Goal: Task Accomplishment & Management: Use online tool/utility

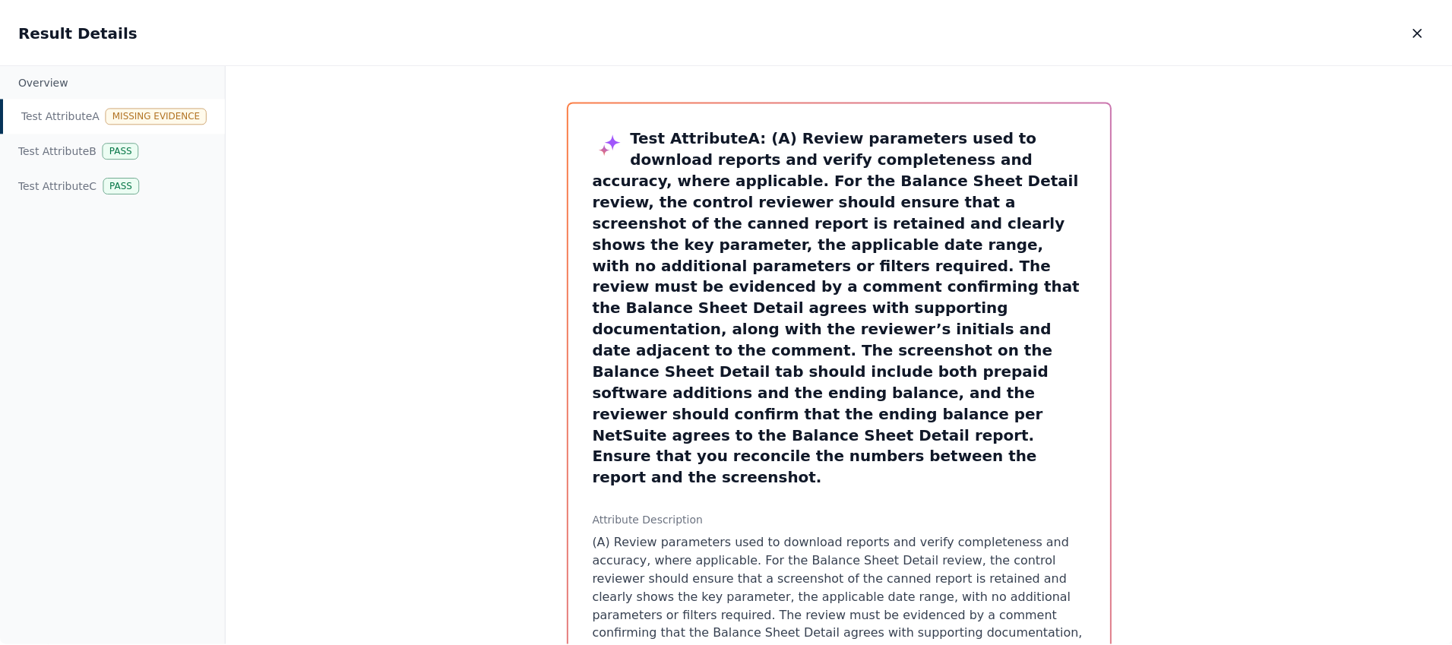
scroll to position [106, 0]
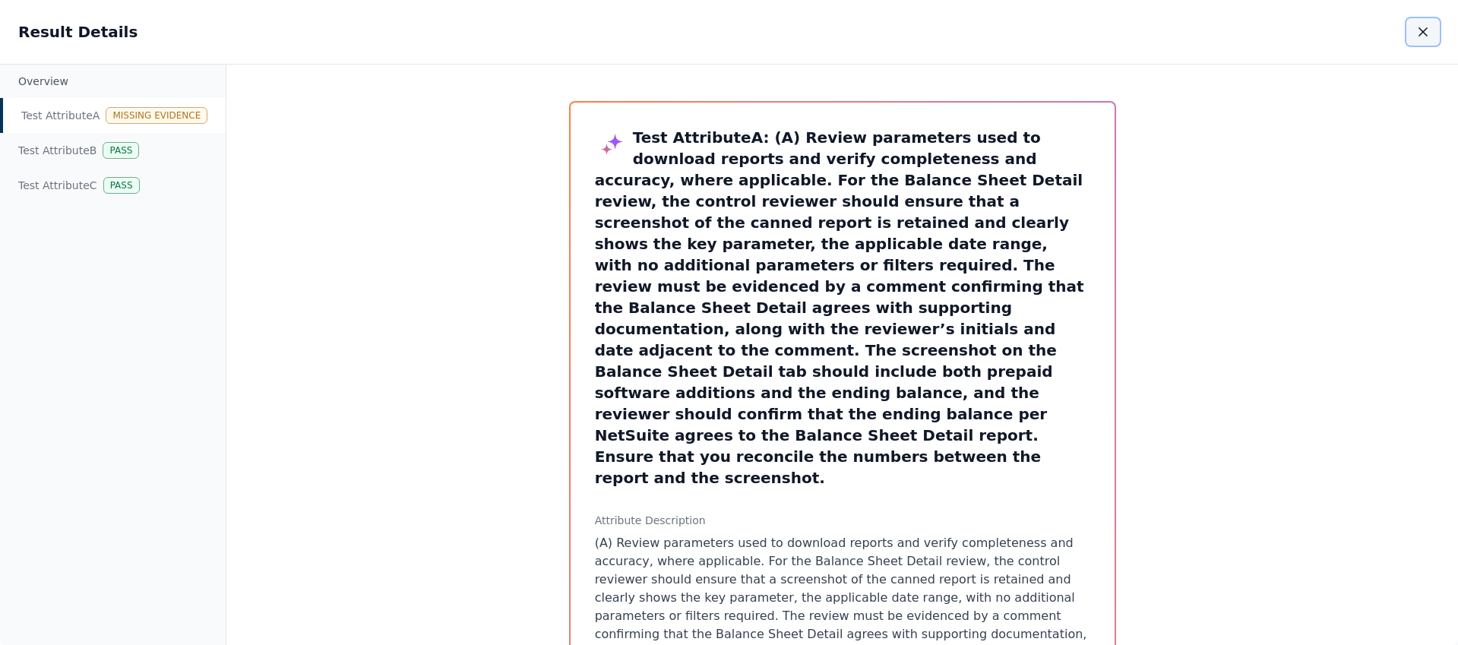
click at [1424, 35] on icon "button" at bounding box center [1423, 31] width 15 height 15
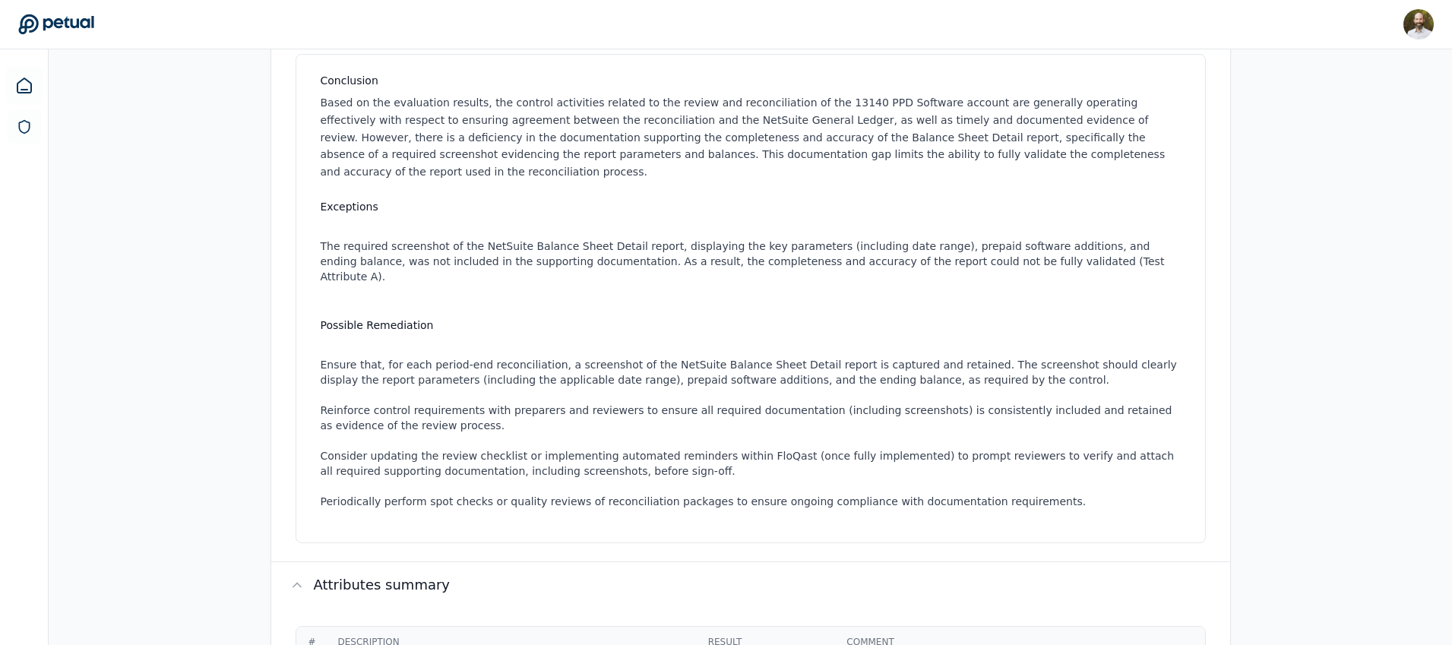
scroll to position [2, 0]
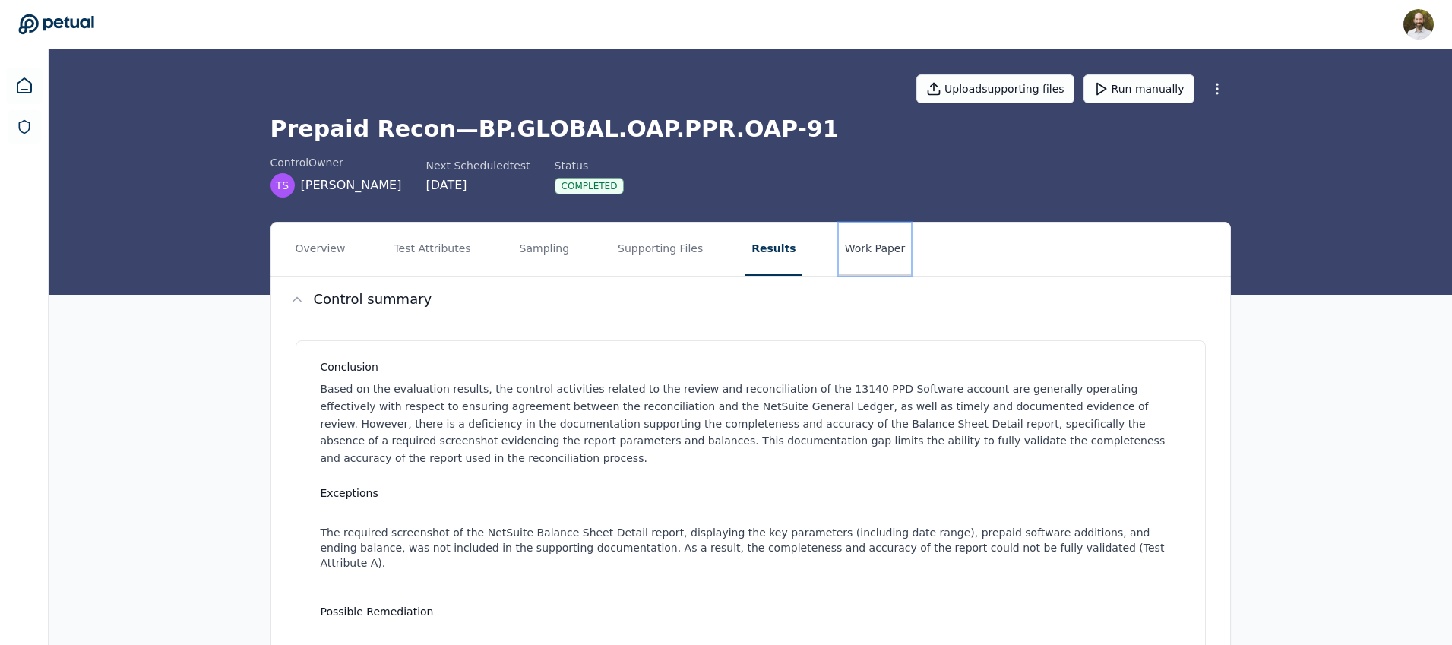
click at [851, 251] on button "Work Paper" at bounding box center [875, 249] width 73 height 53
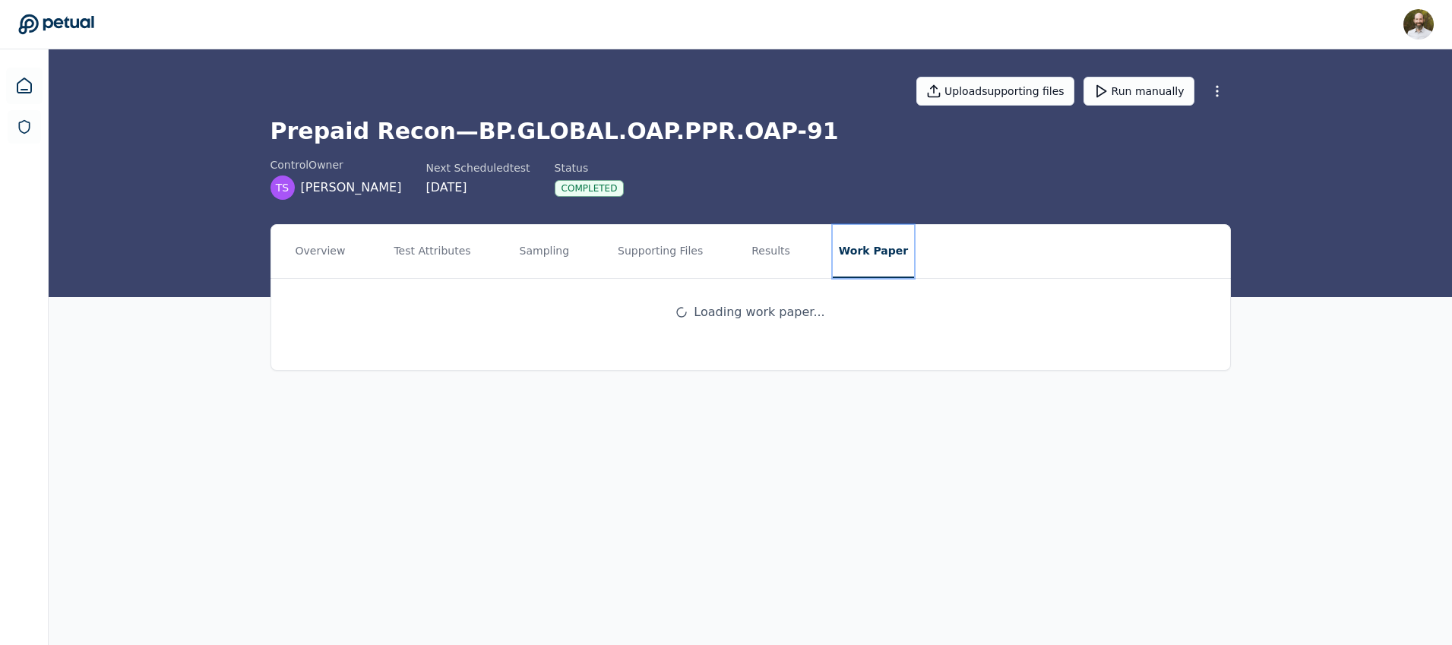
scroll to position [0, 0]
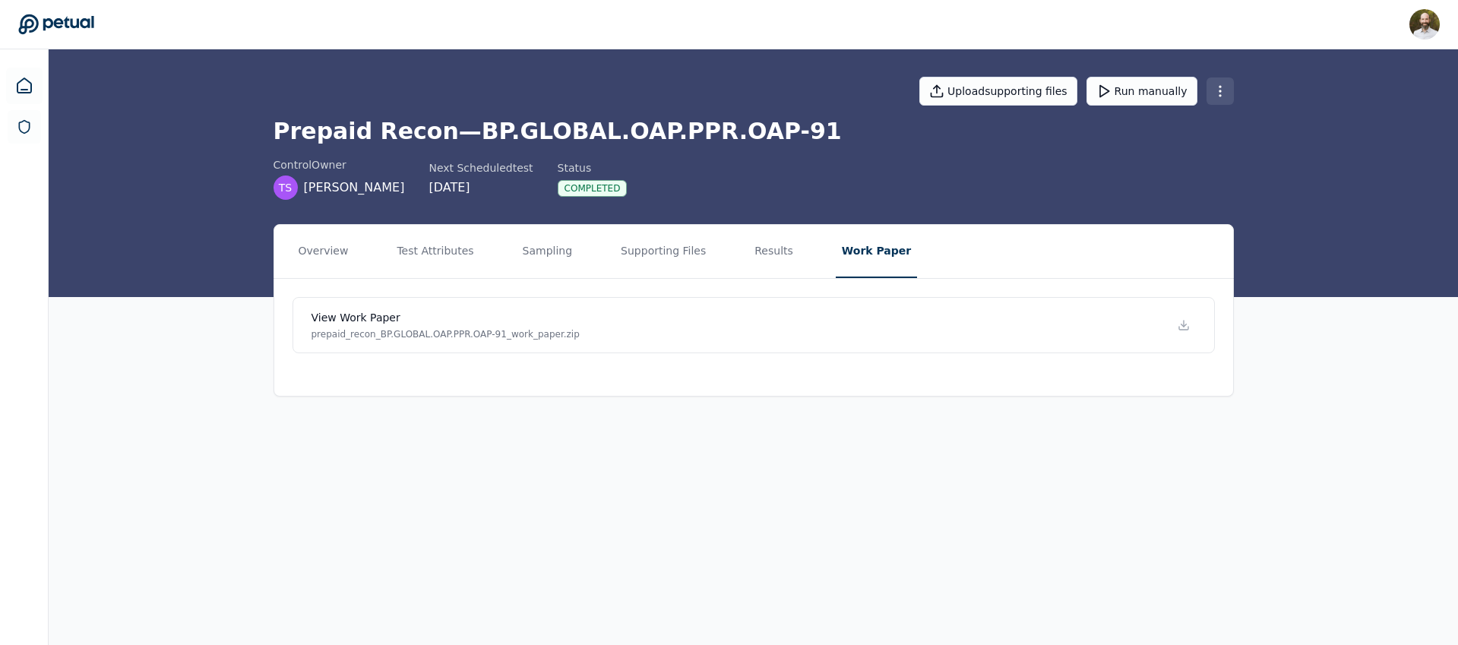
click at [1220, 93] on html "[PERSON_NAME] [PERSON_NAME][EMAIL_ADDRESS][PERSON_NAME] Sign out Upload support…" at bounding box center [729, 322] width 1458 height 645
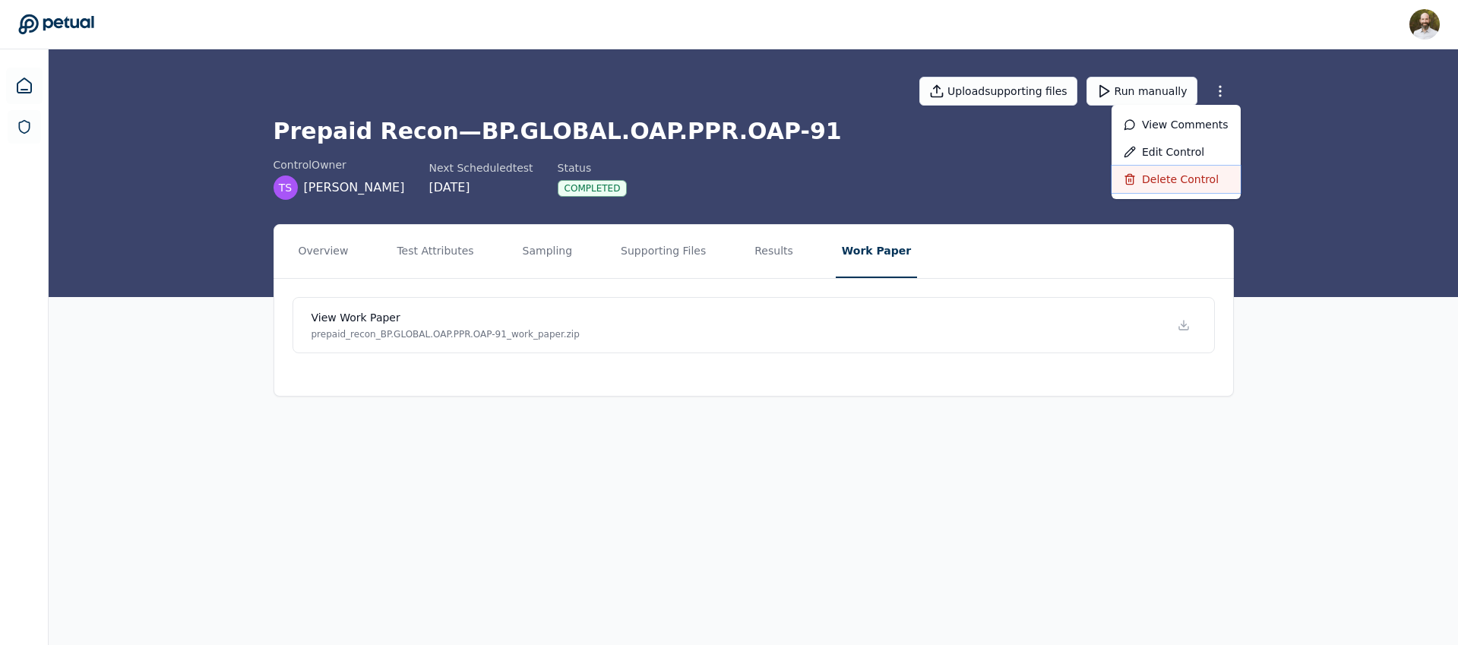
click at [1170, 181] on div "Delete control" at bounding box center [1176, 179] width 129 height 27
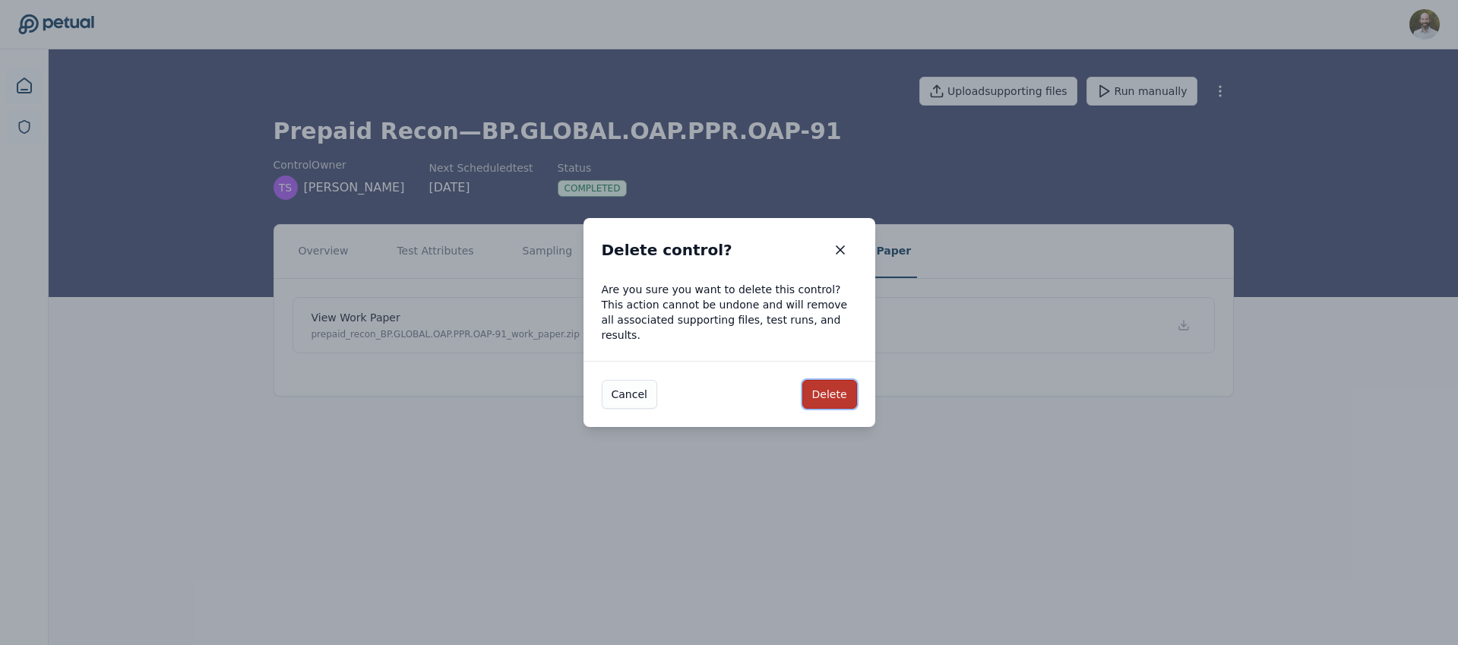
click at [839, 386] on button "Delete" at bounding box center [829, 394] width 55 height 29
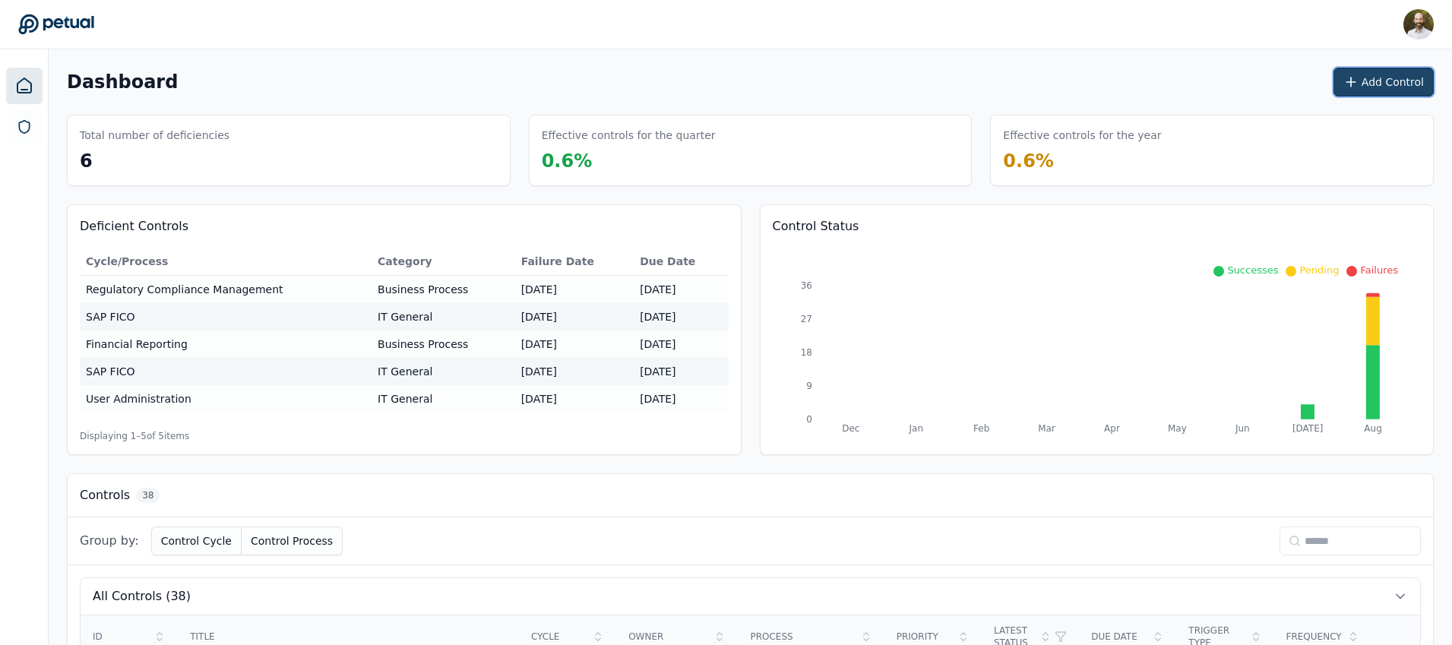
click at [1384, 84] on button "Add Control" at bounding box center [1383, 82] width 100 height 29
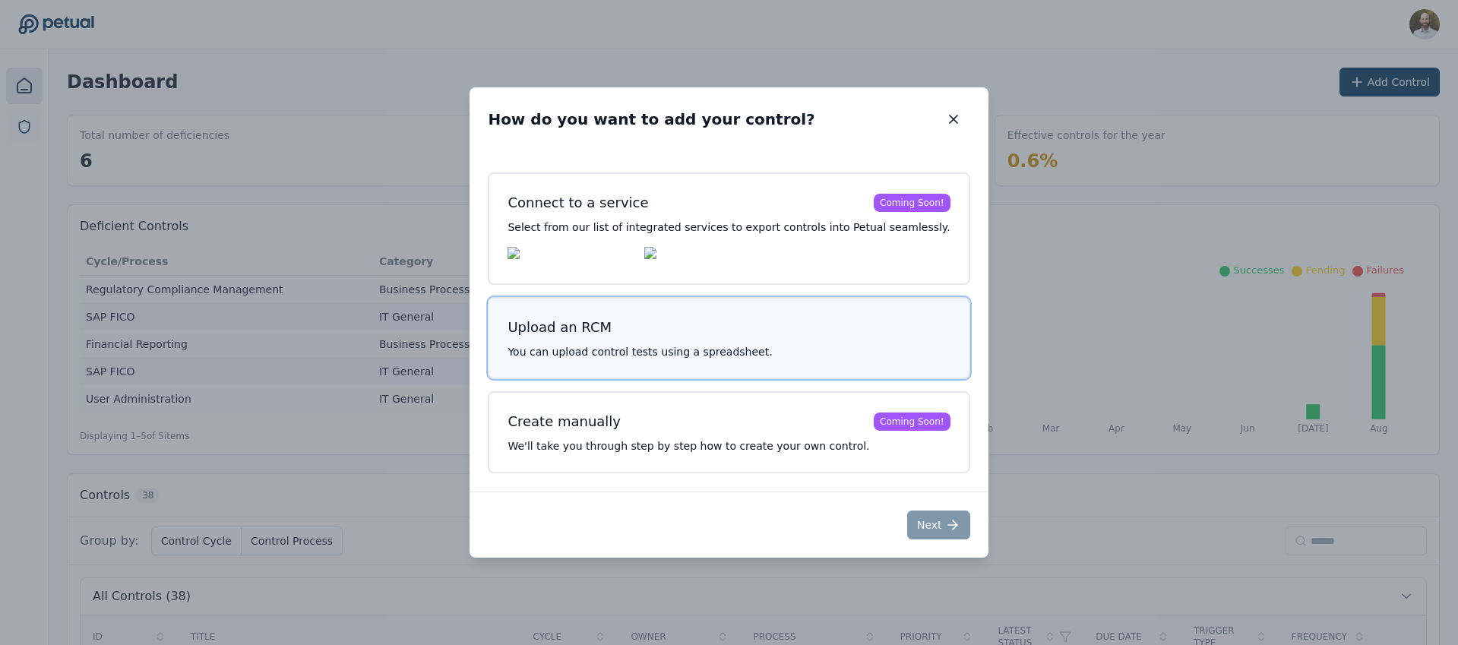
click at [730, 346] on button "Upload an RCM You can upload control tests using a spreadsheet." at bounding box center [729, 338] width 482 height 82
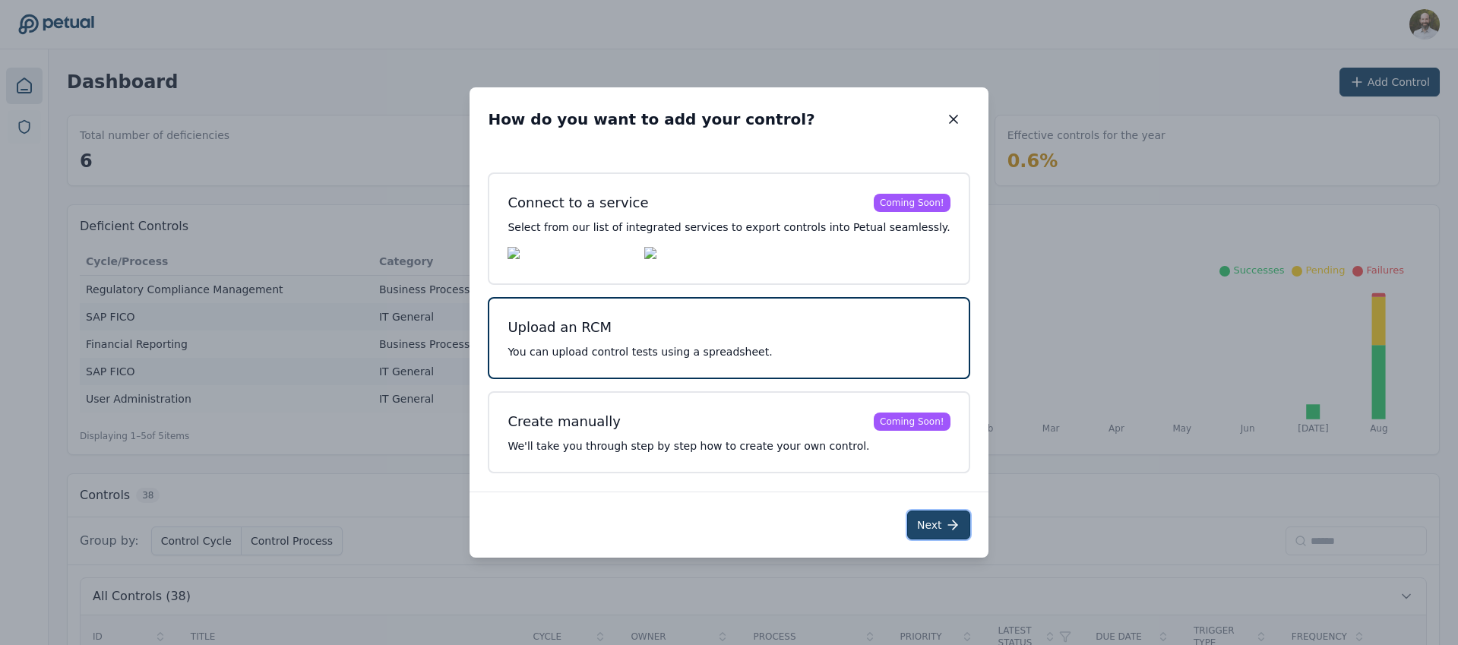
click at [920, 520] on button "Next" at bounding box center [938, 525] width 63 height 29
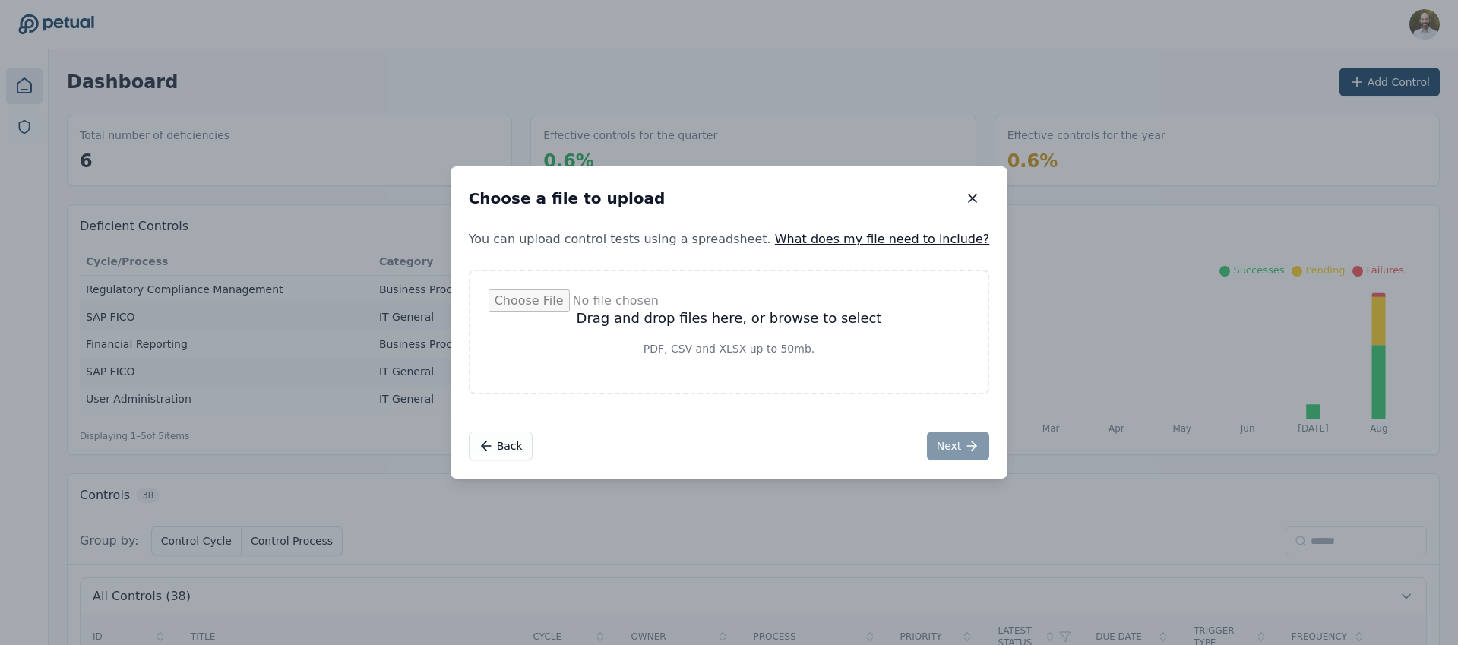
click at [725, 313] on input "file" at bounding box center [730, 331] width 482 height 85
type input "**********"
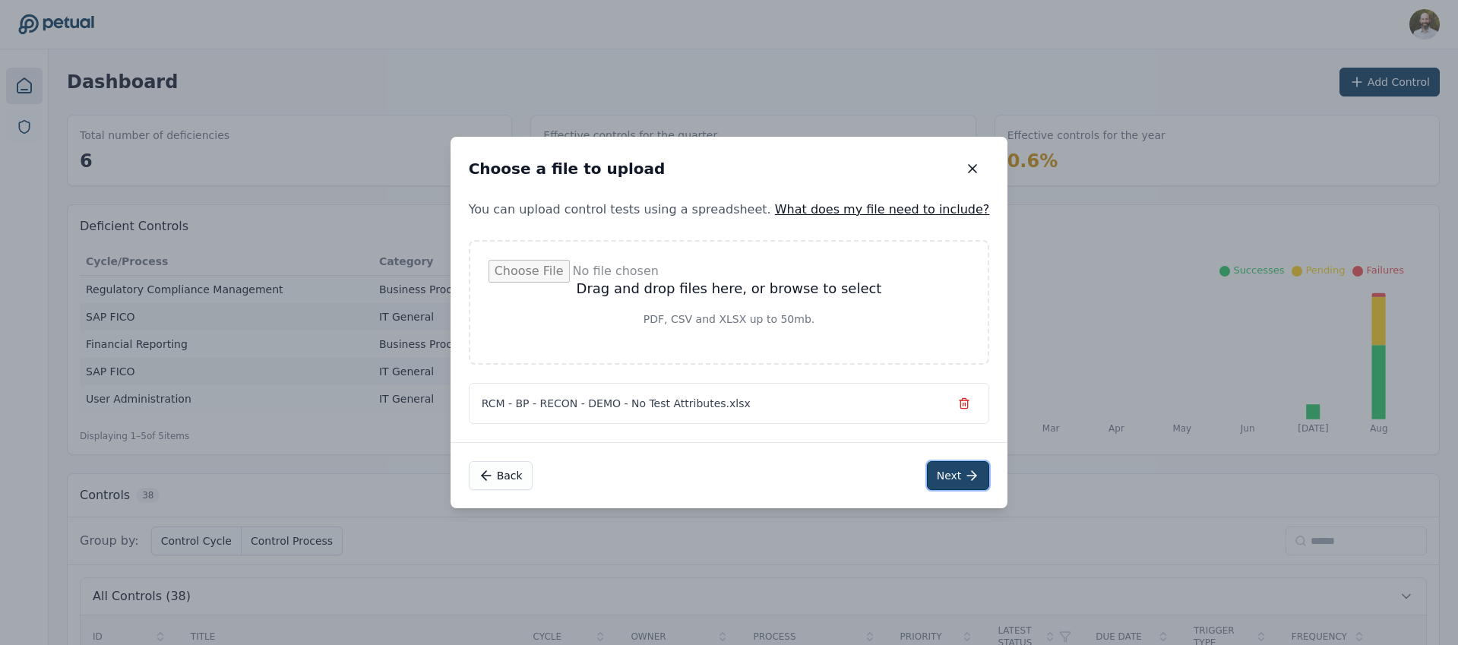
click at [937, 469] on button "Next" at bounding box center [958, 475] width 63 height 29
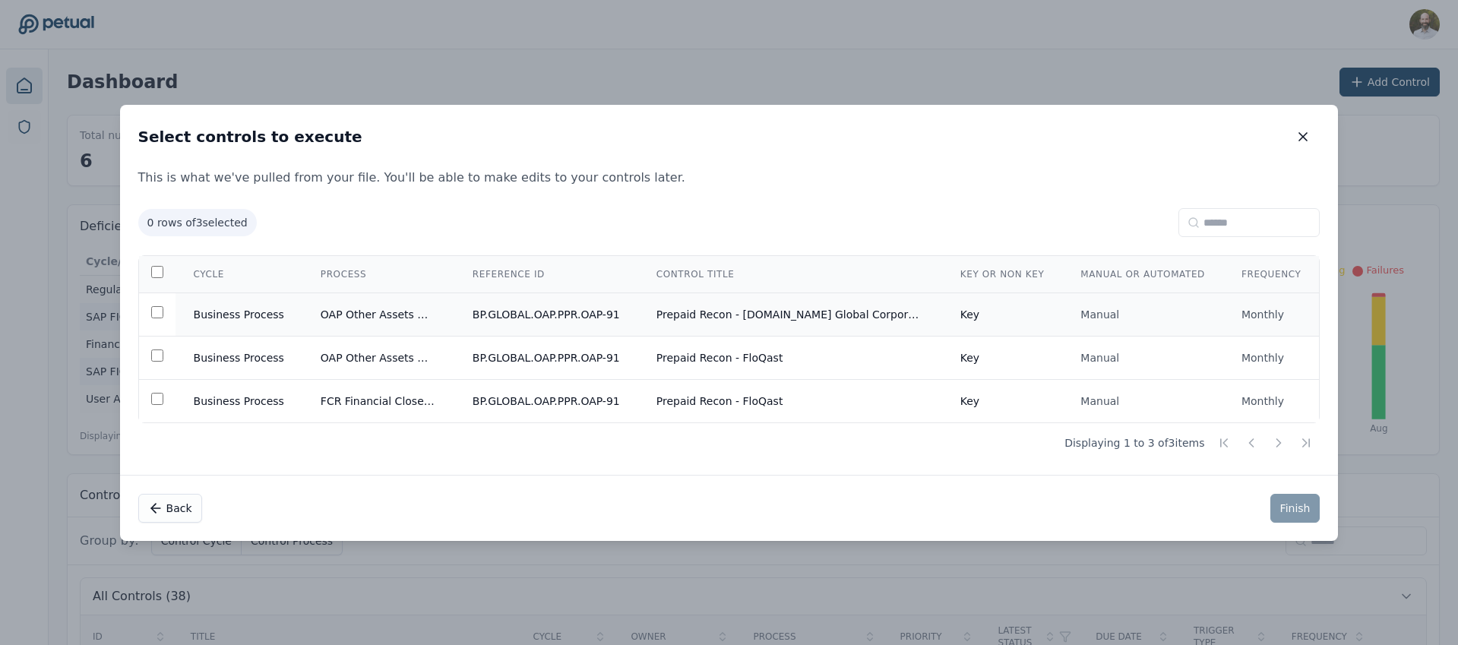
click at [740, 318] on td "Prepaid Recon - [DOMAIN_NAME] Global Corporate" at bounding box center [790, 314] width 304 height 43
click at [1270, 508] on button "Finish" at bounding box center [1295, 508] width 50 height 29
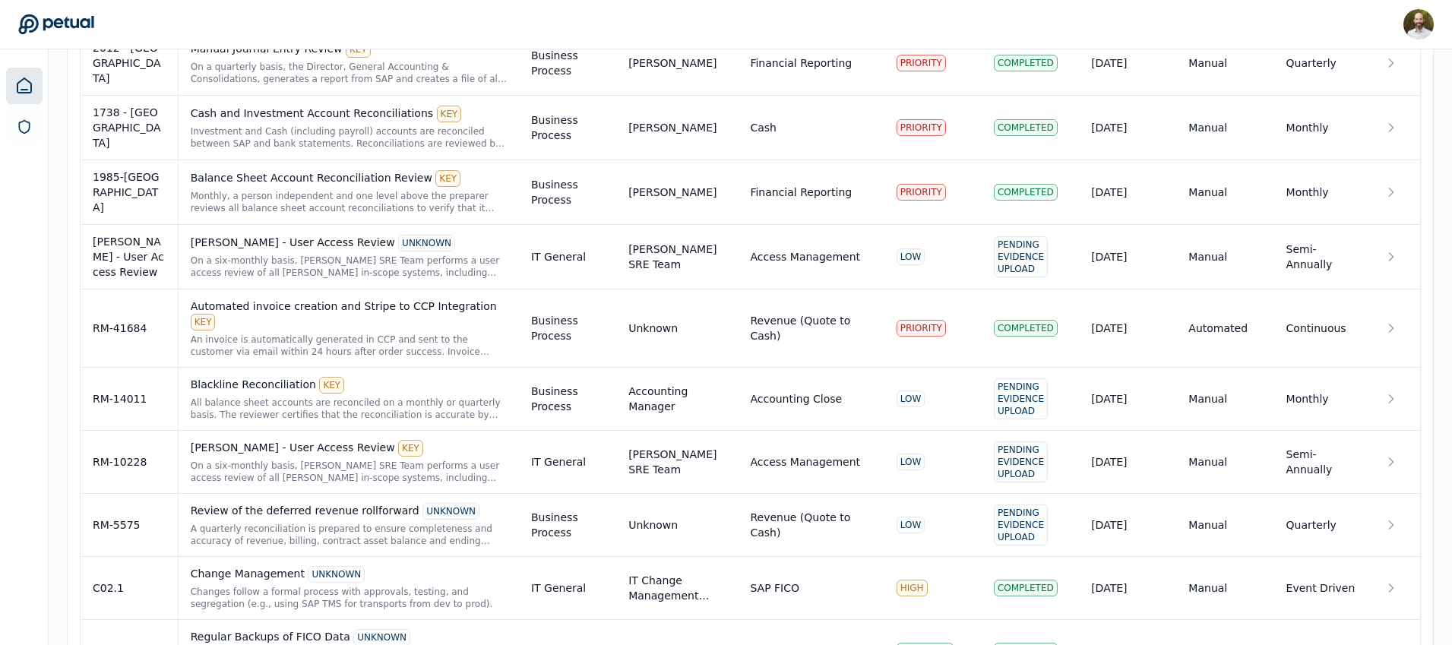
scroll to position [2538, 0]
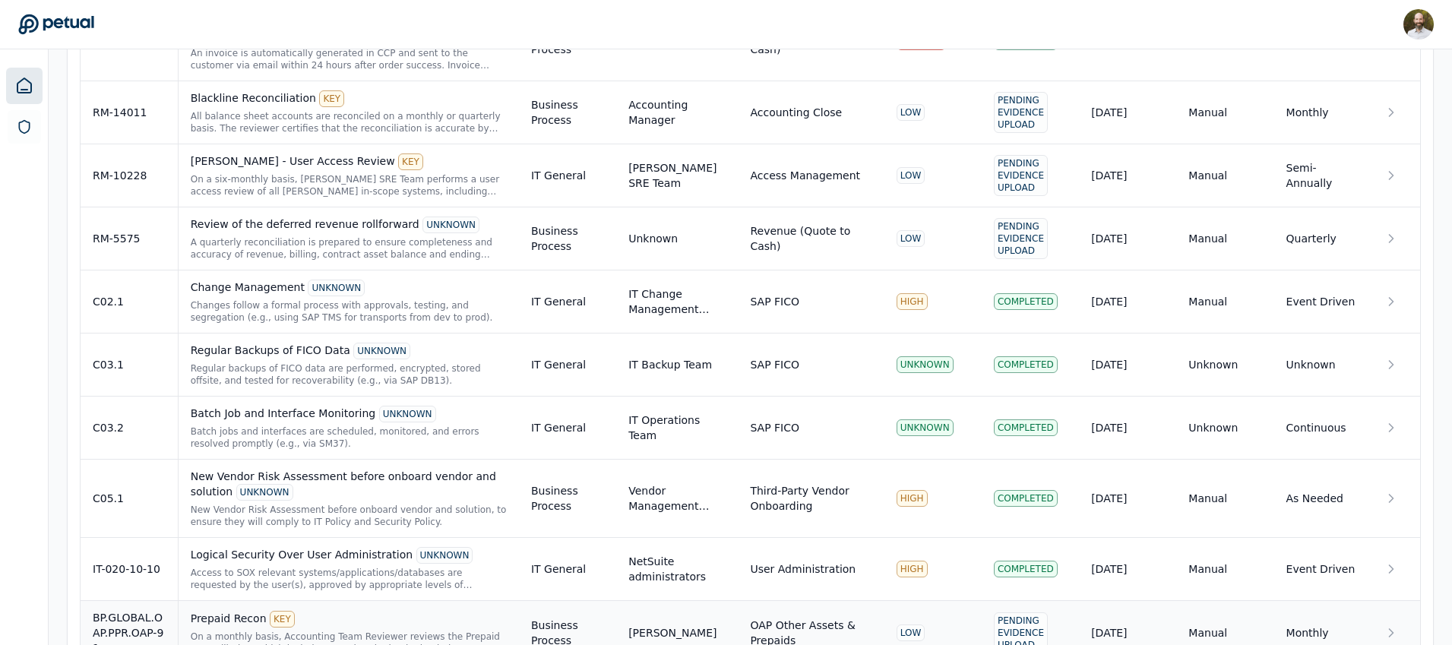
click at [652, 625] on div "[PERSON_NAME]" at bounding box center [672, 632] width 88 height 15
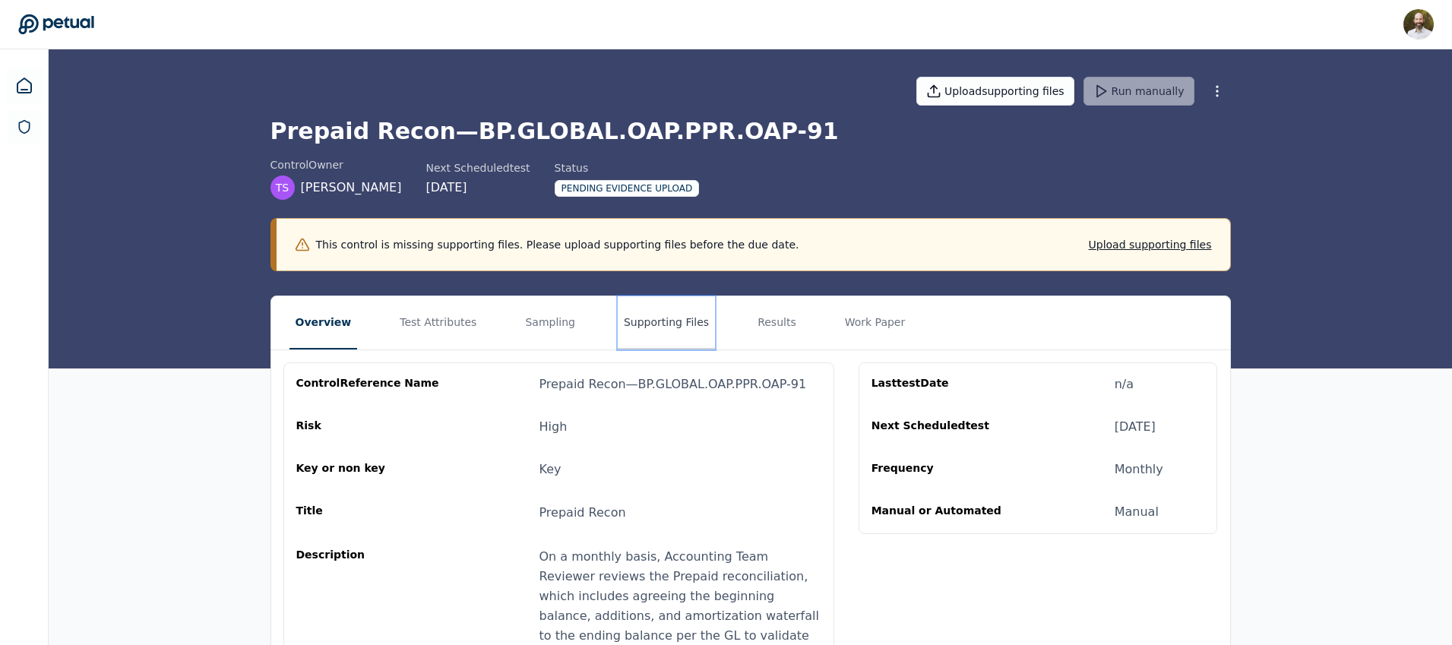
click at [618, 324] on button "Supporting Files" at bounding box center [666, 322] width 97 height 53
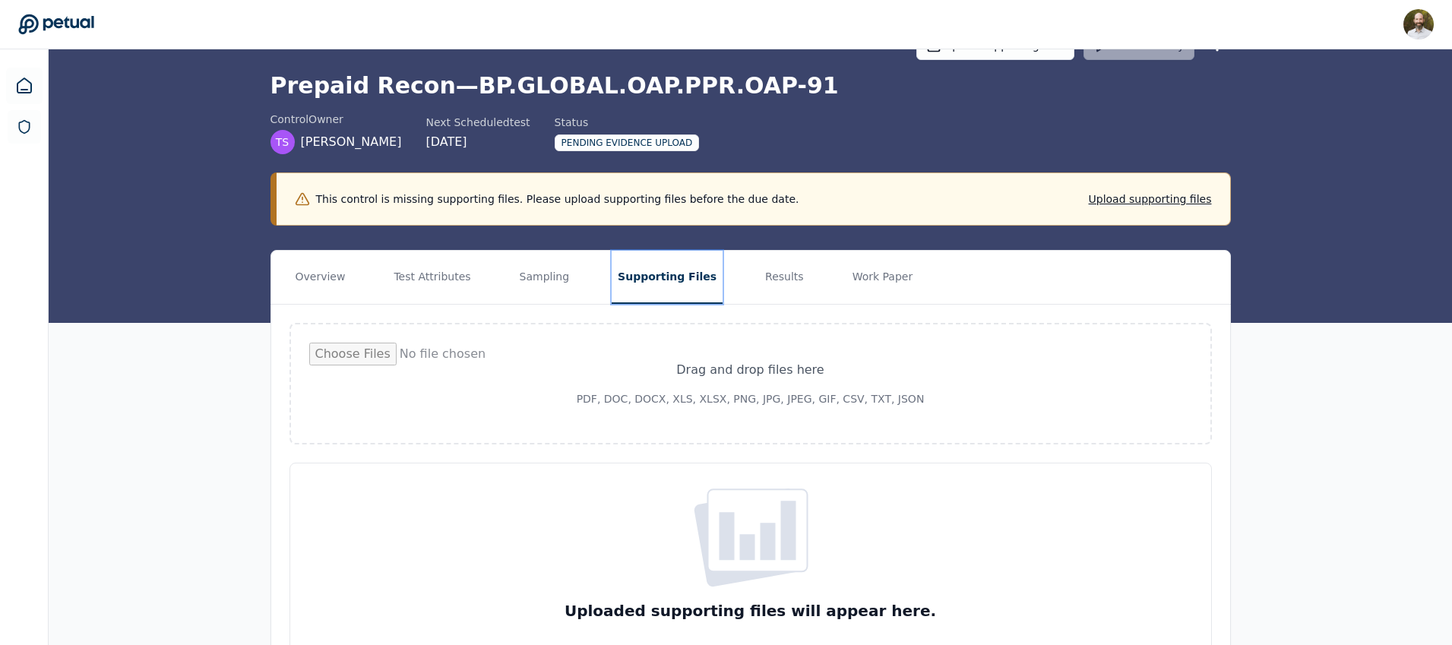
scroll to position [59, 0]
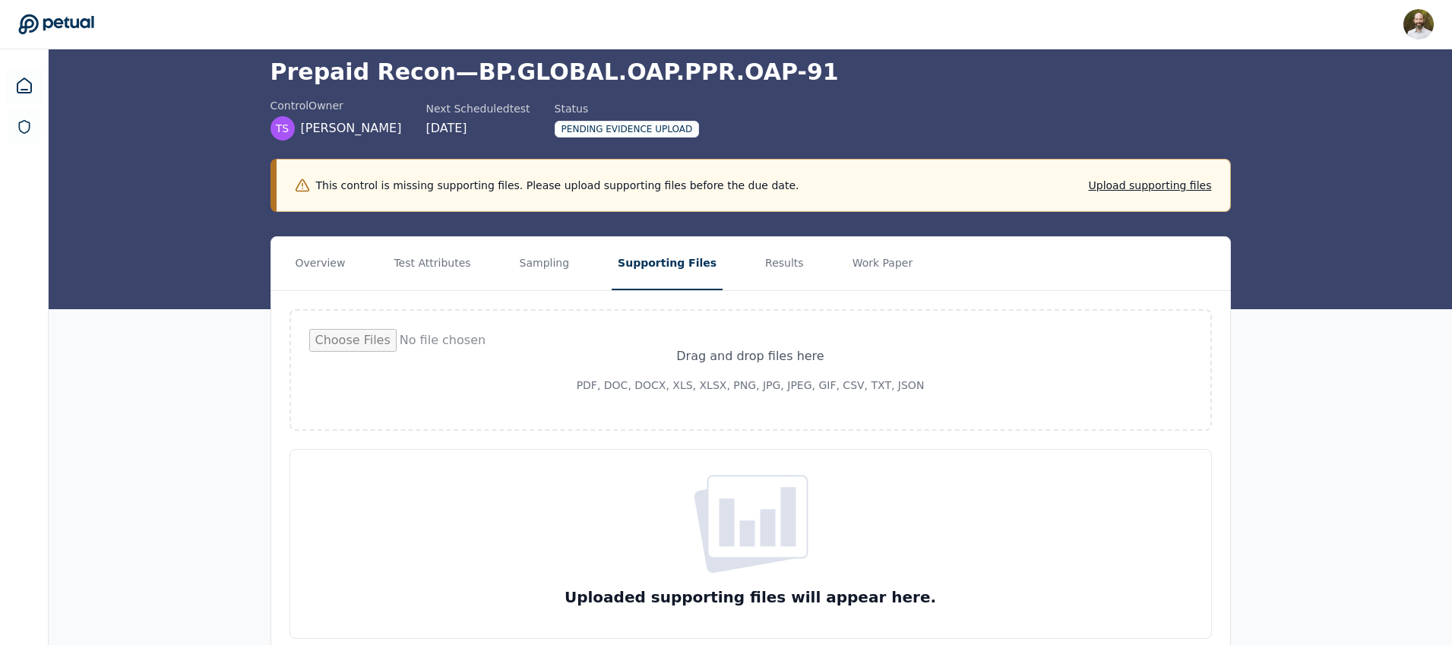
click at [765, 371] on input "file" at bounding box center [750, 370] width 883 height 82
type input "**********"
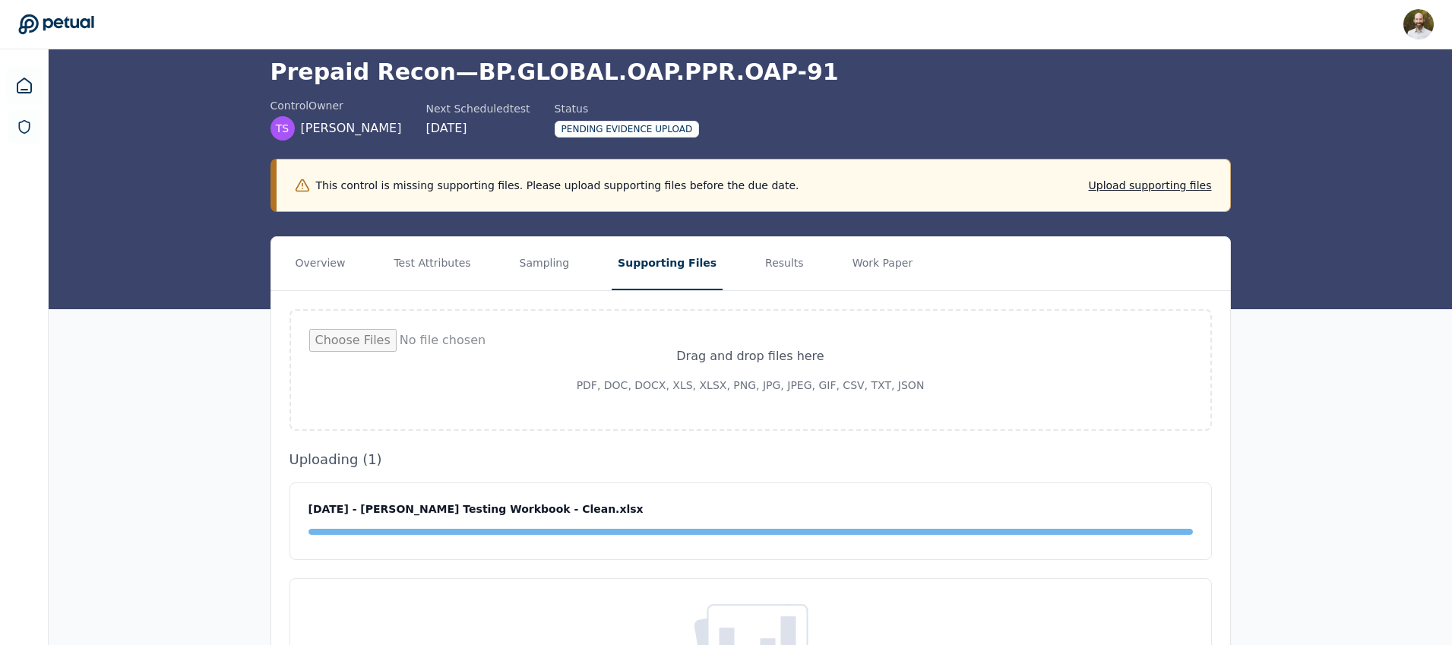
scroll to position [0, 0]
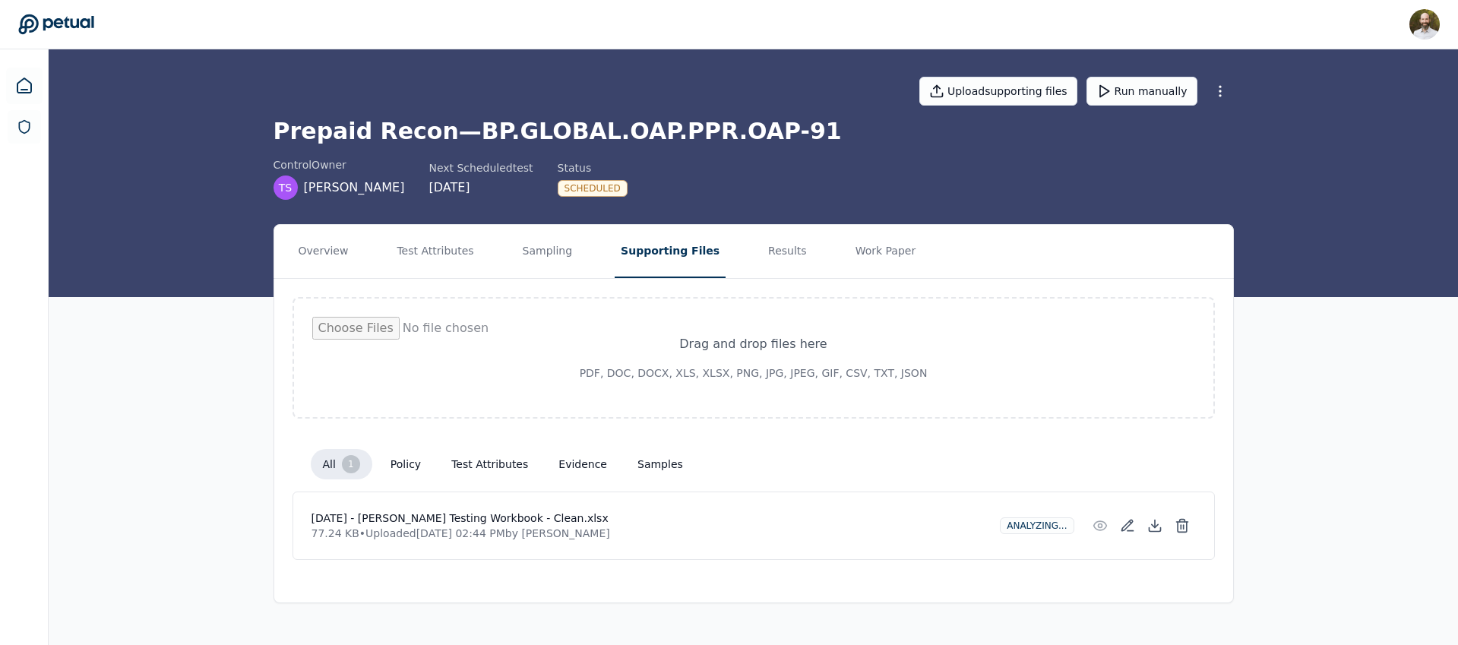
click at [758, 355] on input "file" at bounding box center [753, 358] width 883 height 82
type input "**********"
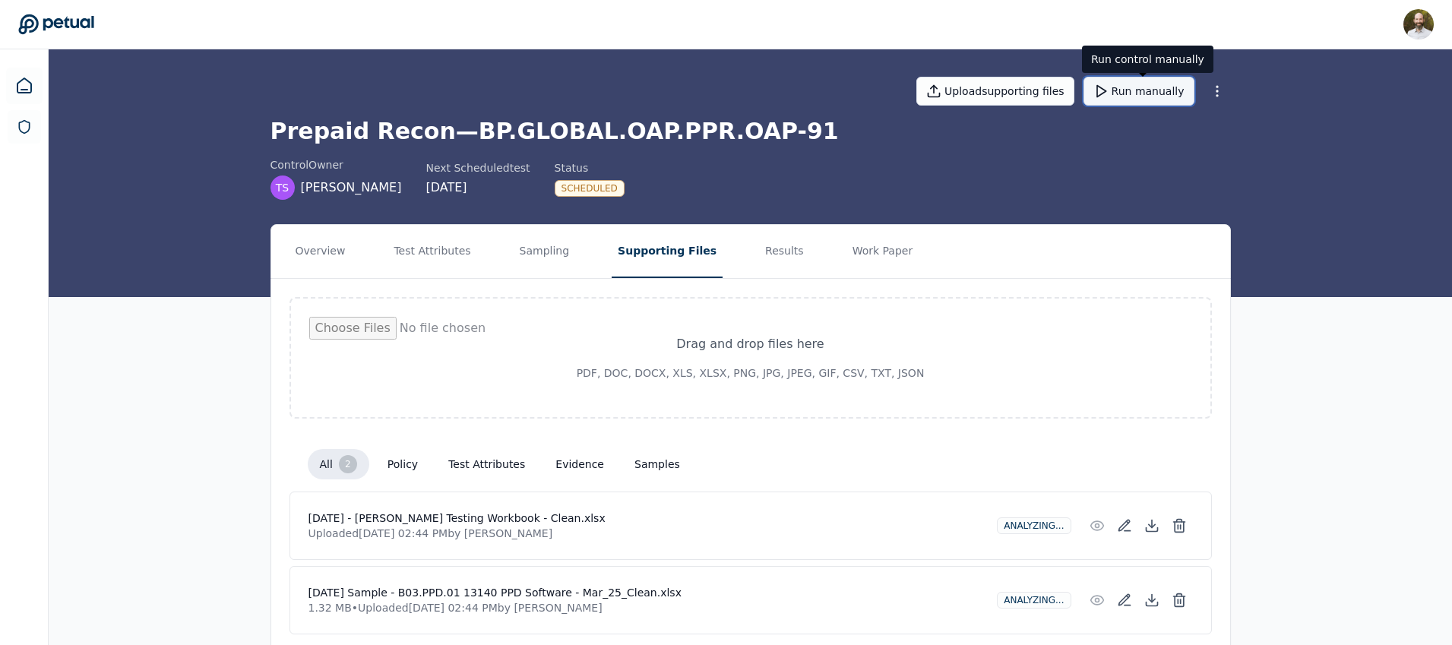
click at [1145, 96] on button "Run manually" at bounding box center [1138, 91] width 111 height 29
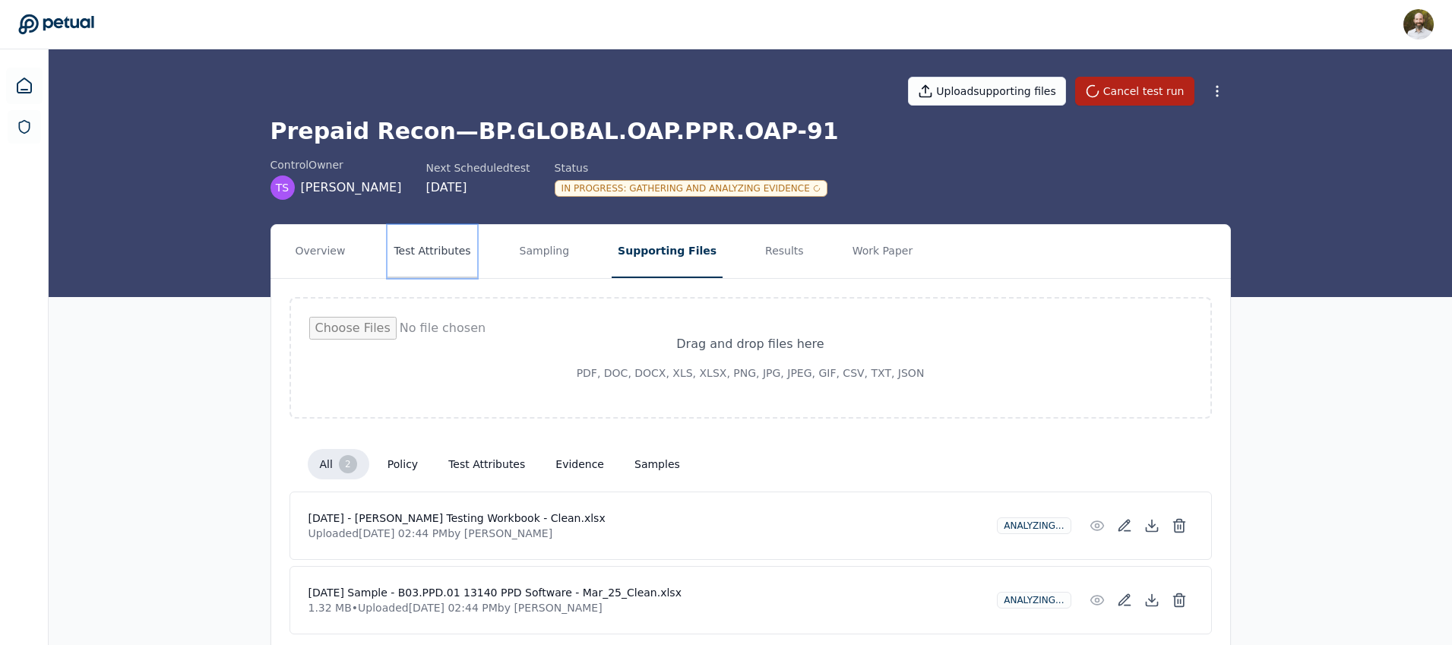
click at [444, 251] on button "Test Attributes" at bounding box center [431, 251] width 89 height 53
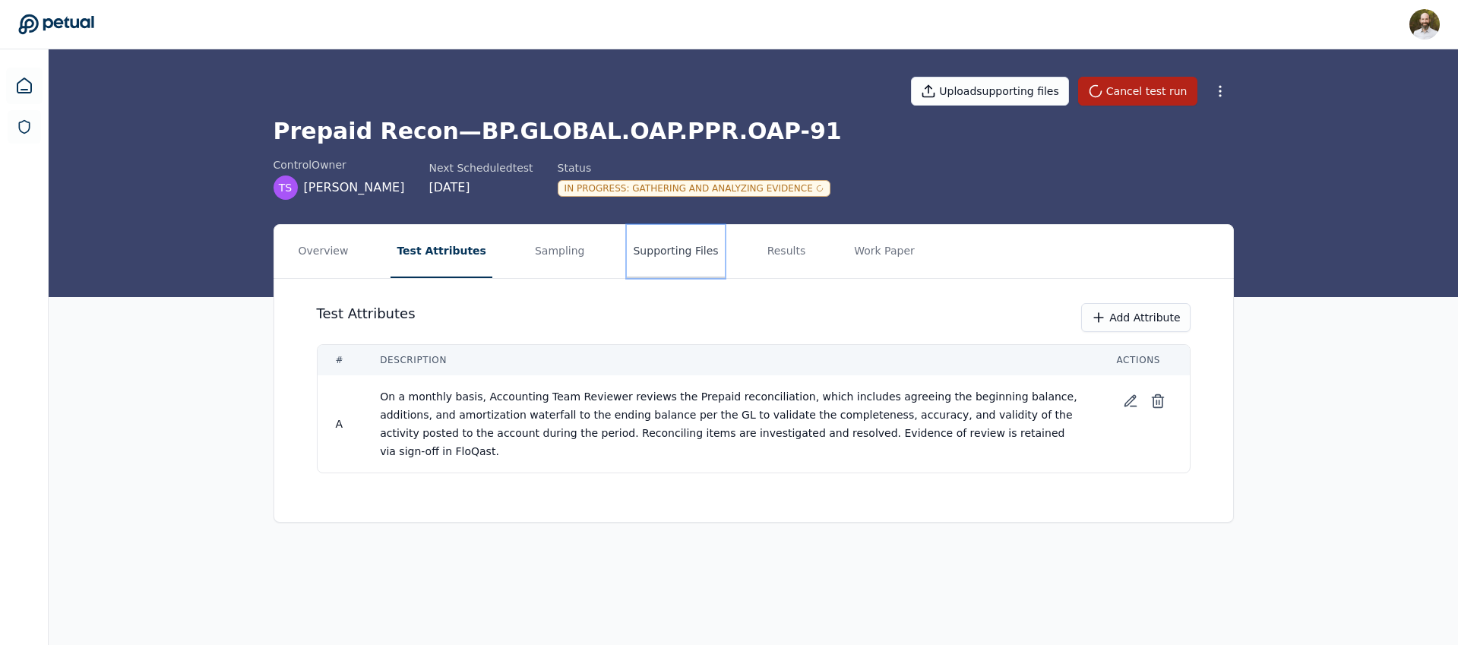
click at [647, 250] on button "Supporting Files" at bounding box center [675, 251] width 97 height 53
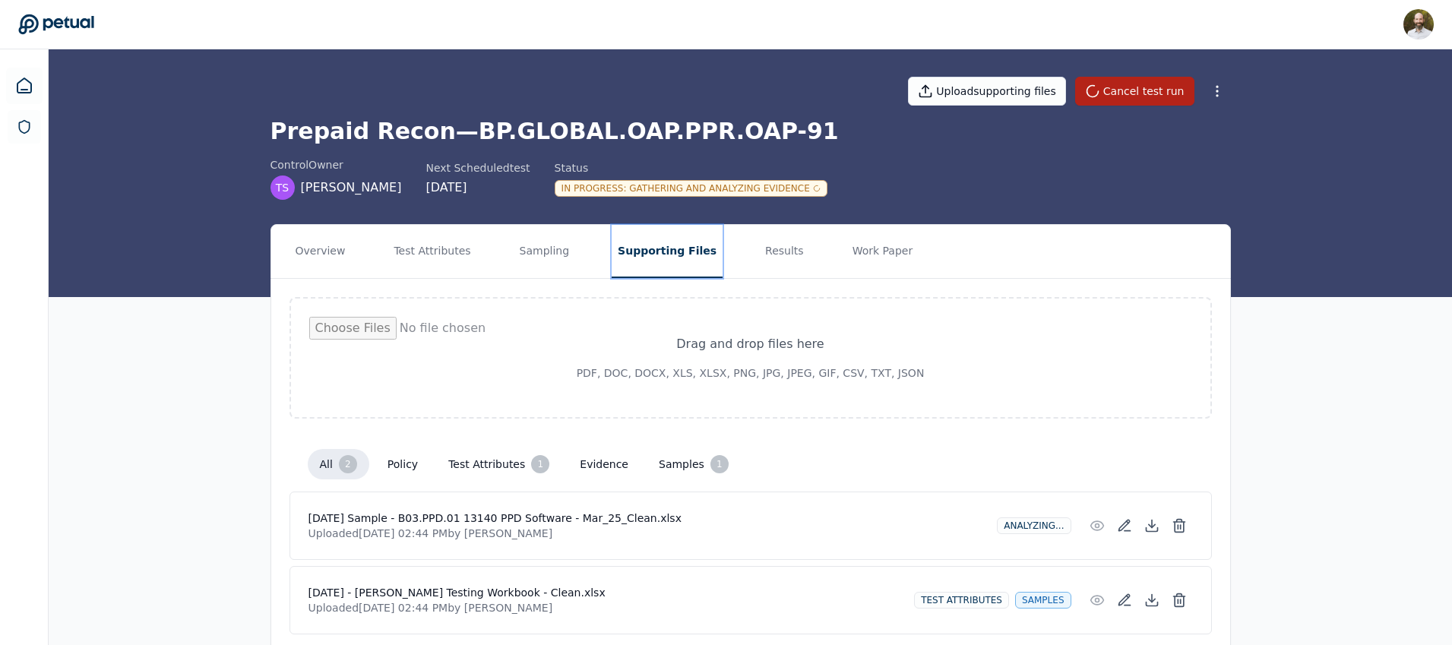
scroll to position [57, 0]
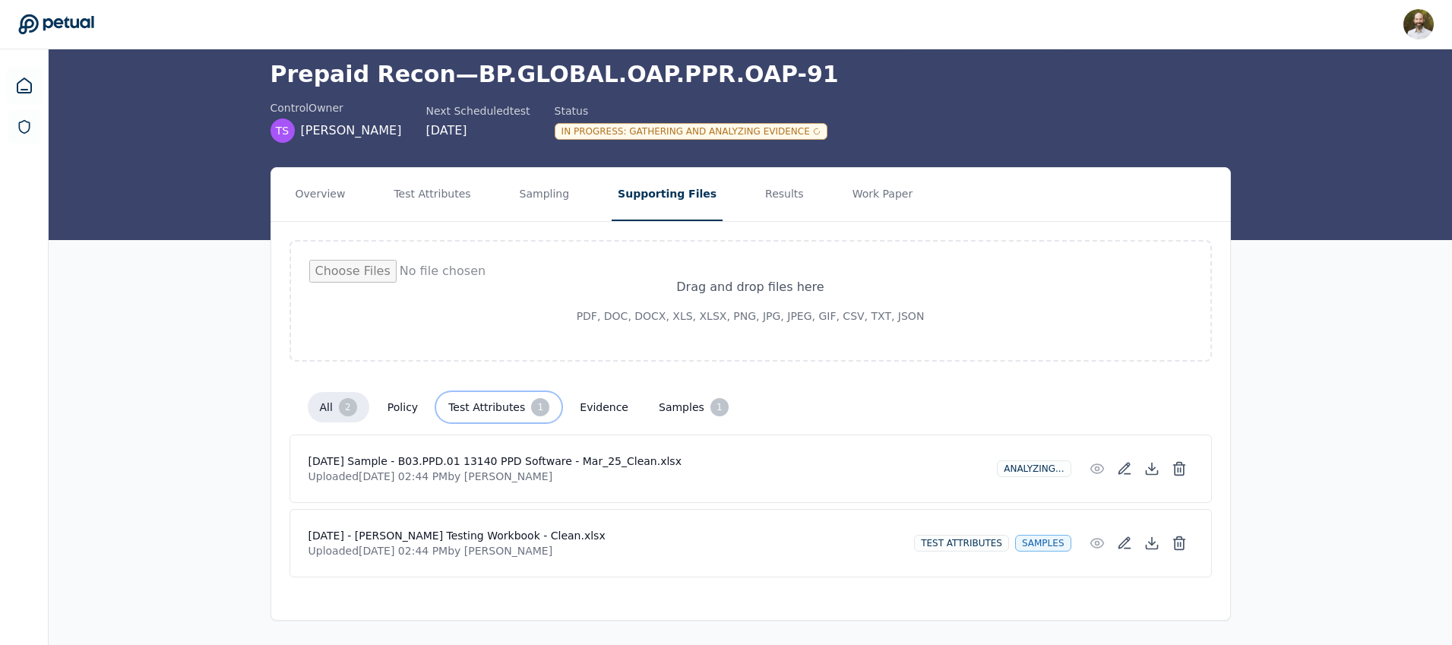
click at [463, 399] on button "Test Attributes 1" at bounding box center [498, 407] width 125 height 30
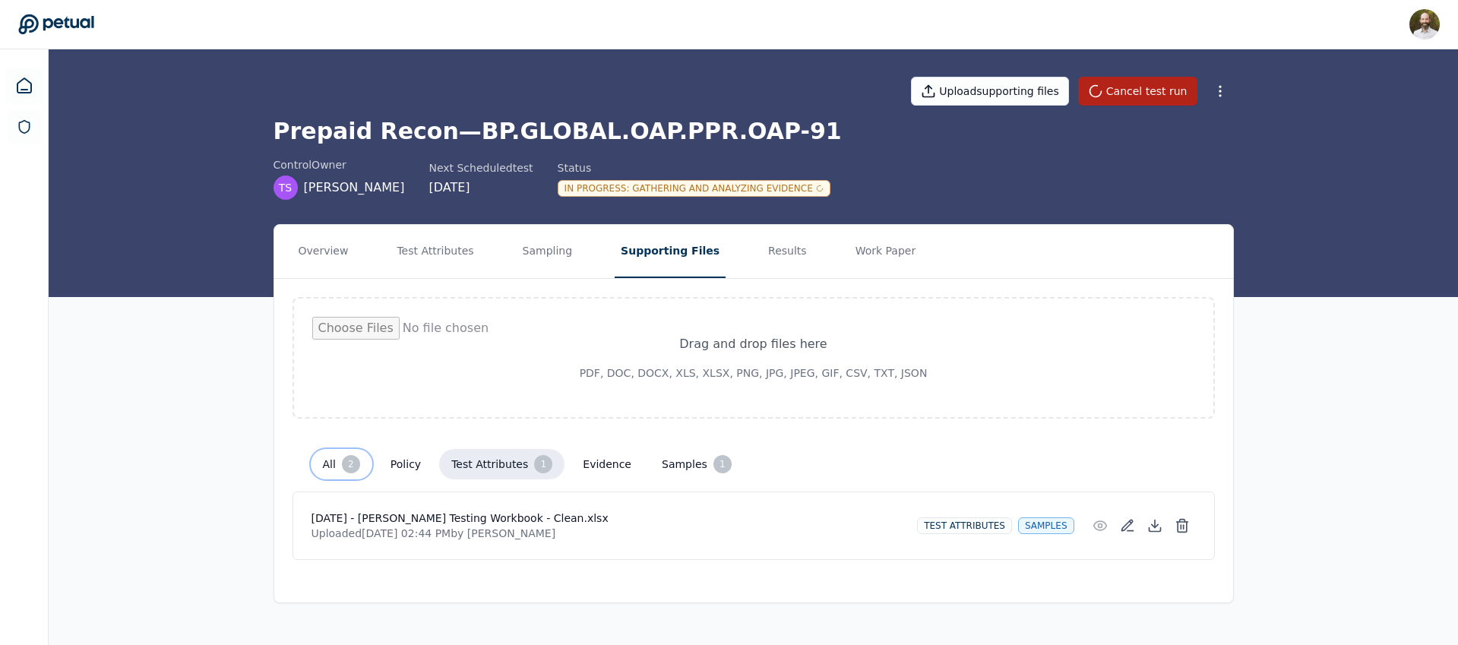
click at [329, 462] on button "All 2" at bounding box center [342, 464] width 62 height 30
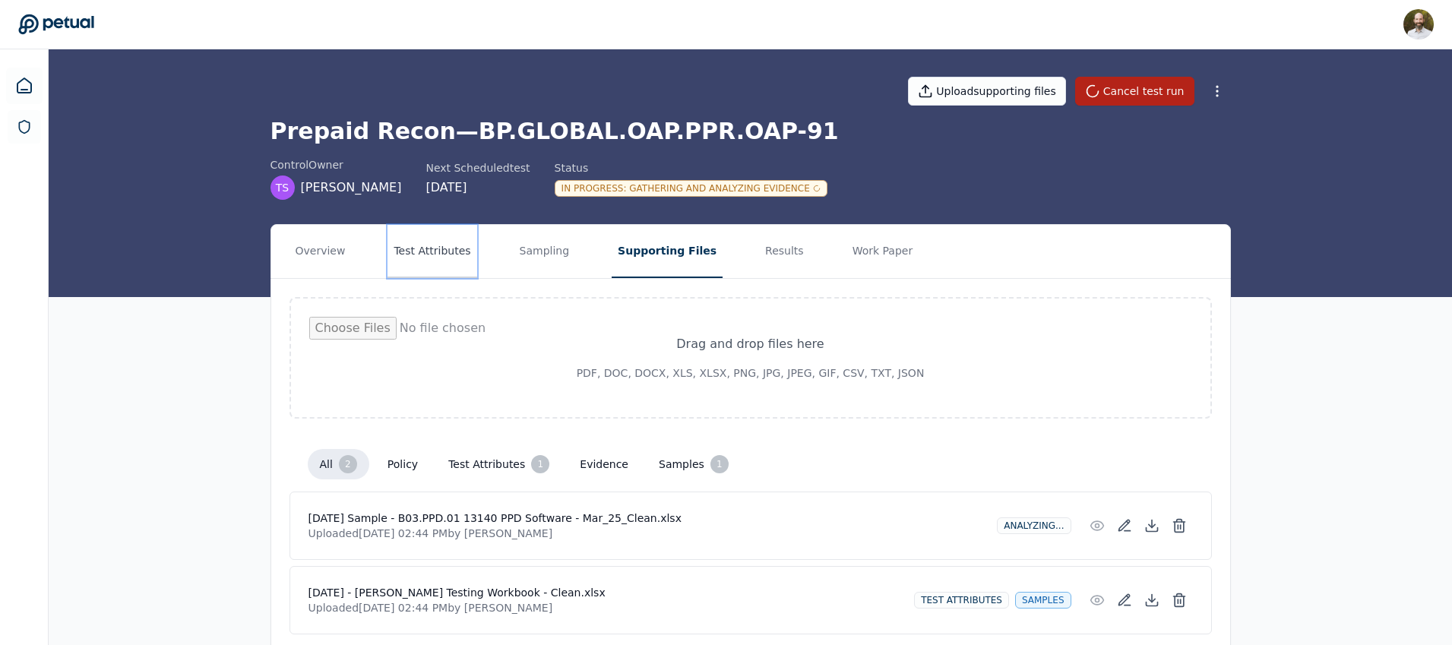
click at [439, 240] on button "Test Attributes" at bounding box center [431, 251] width 89 height 53
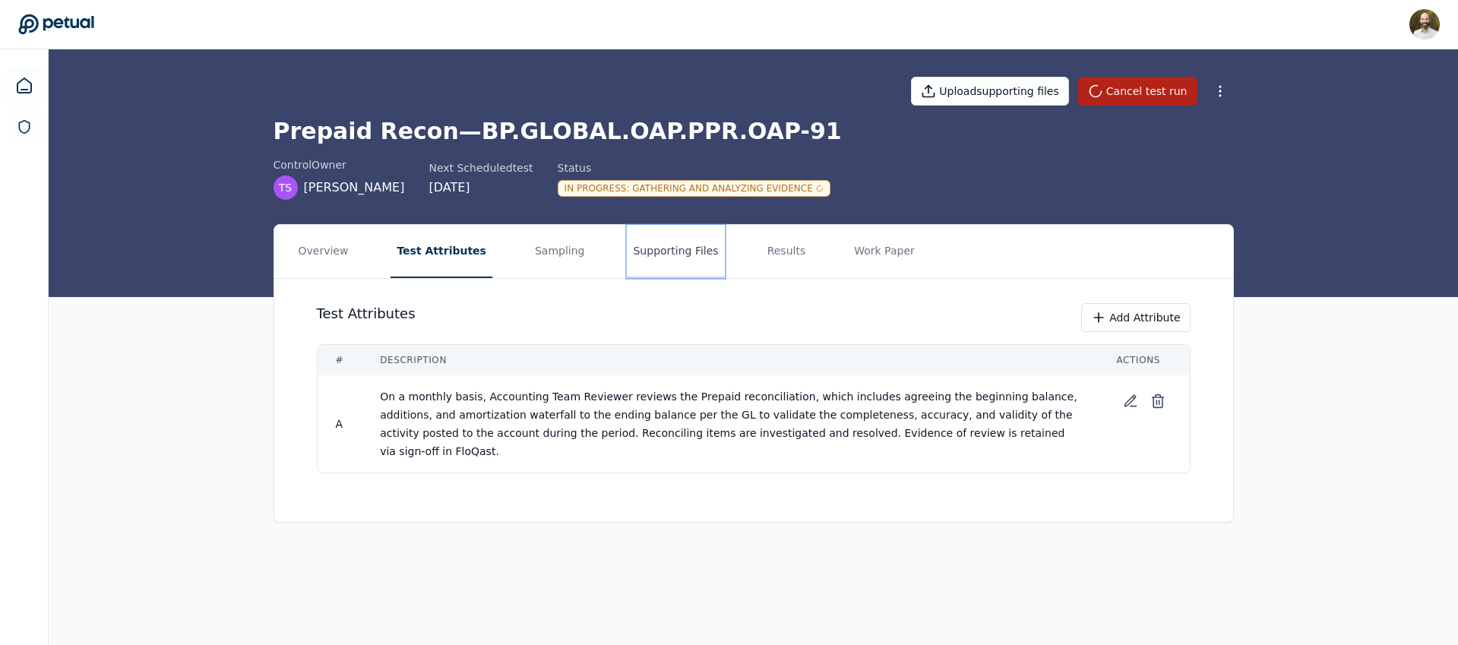
click at [661, 239] on button "Supporting Files" at bounding box center [675, 251] width 97 height 53
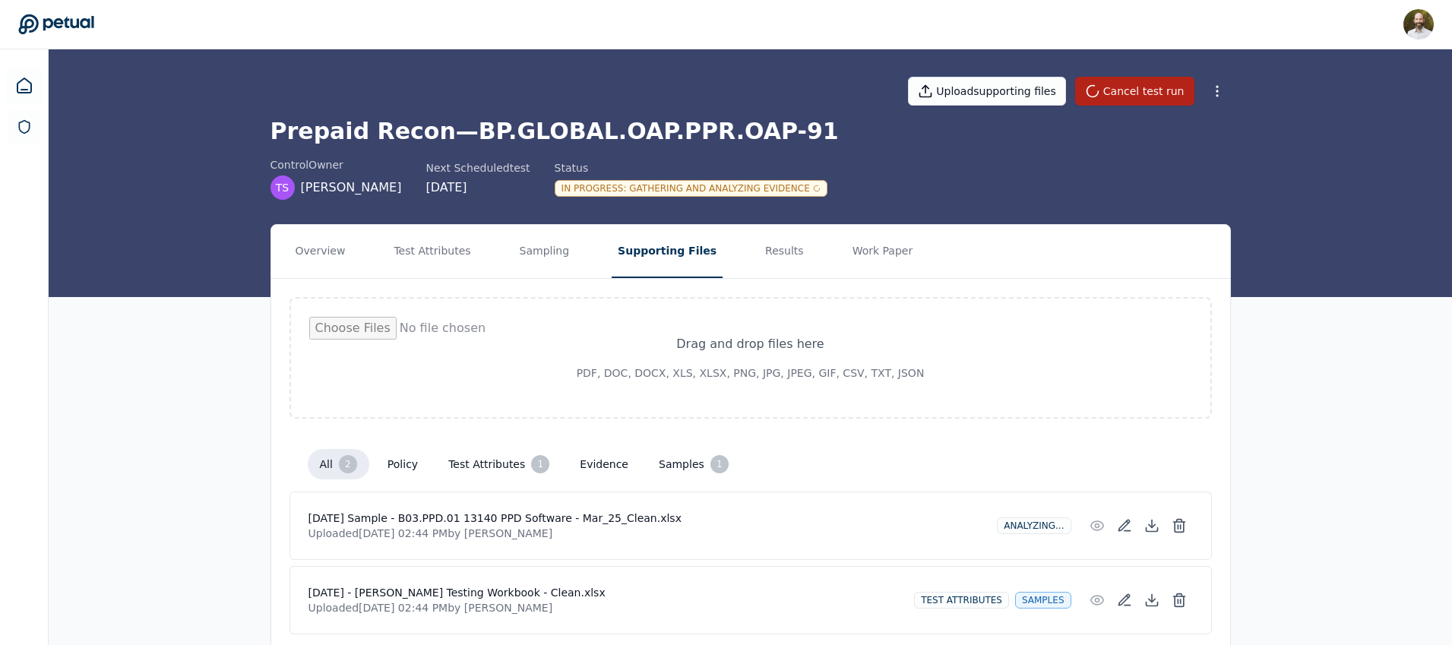
click at [226, 429] on div "Overview Test Attributes Sampling Supporting Files Results Work Paper Drag and …" at bounding box center [750, 463] width 1403 height 478
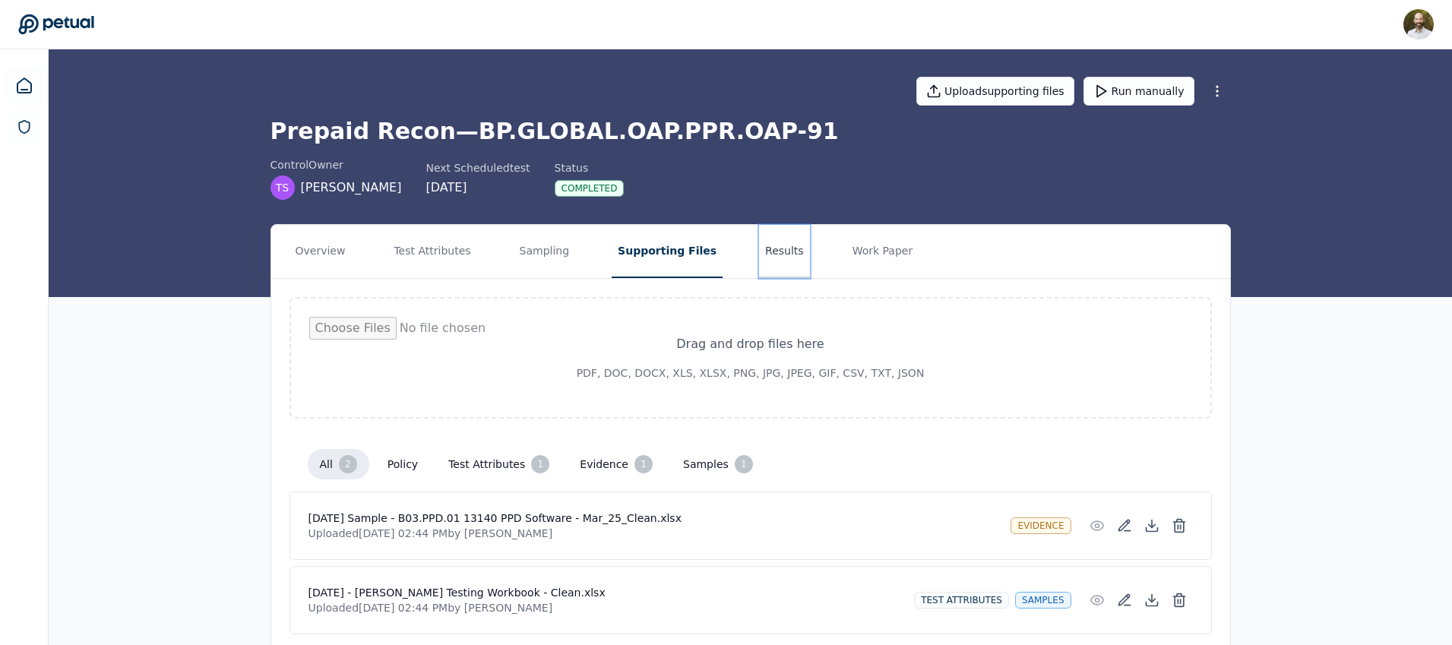
click at [759, 257] on button "Results" at bounding box center [784, 251] width 51 height 53
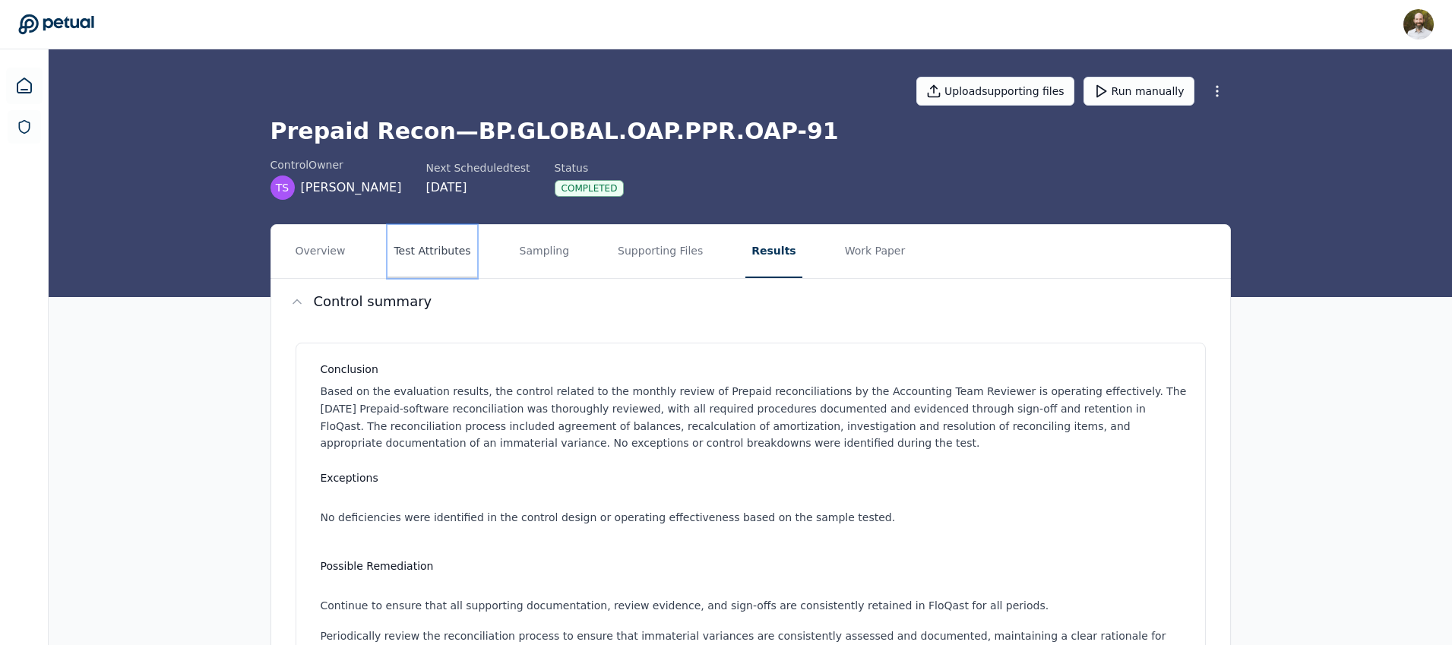
click at [442, 246] on button "Test Attributes" at bounding box center [431, 251] width 89 height 53
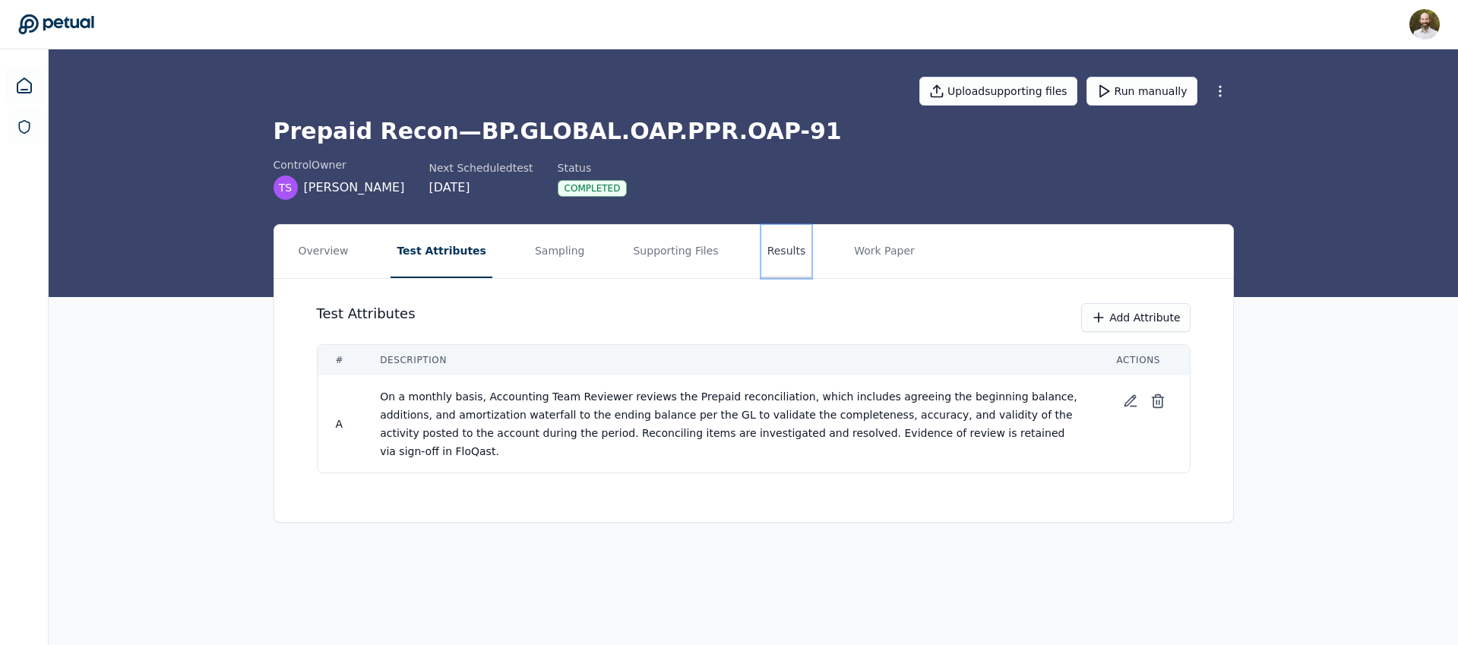
click at [761, 246] on button "Results" at bounding box center [786, 251] width 51 height 53
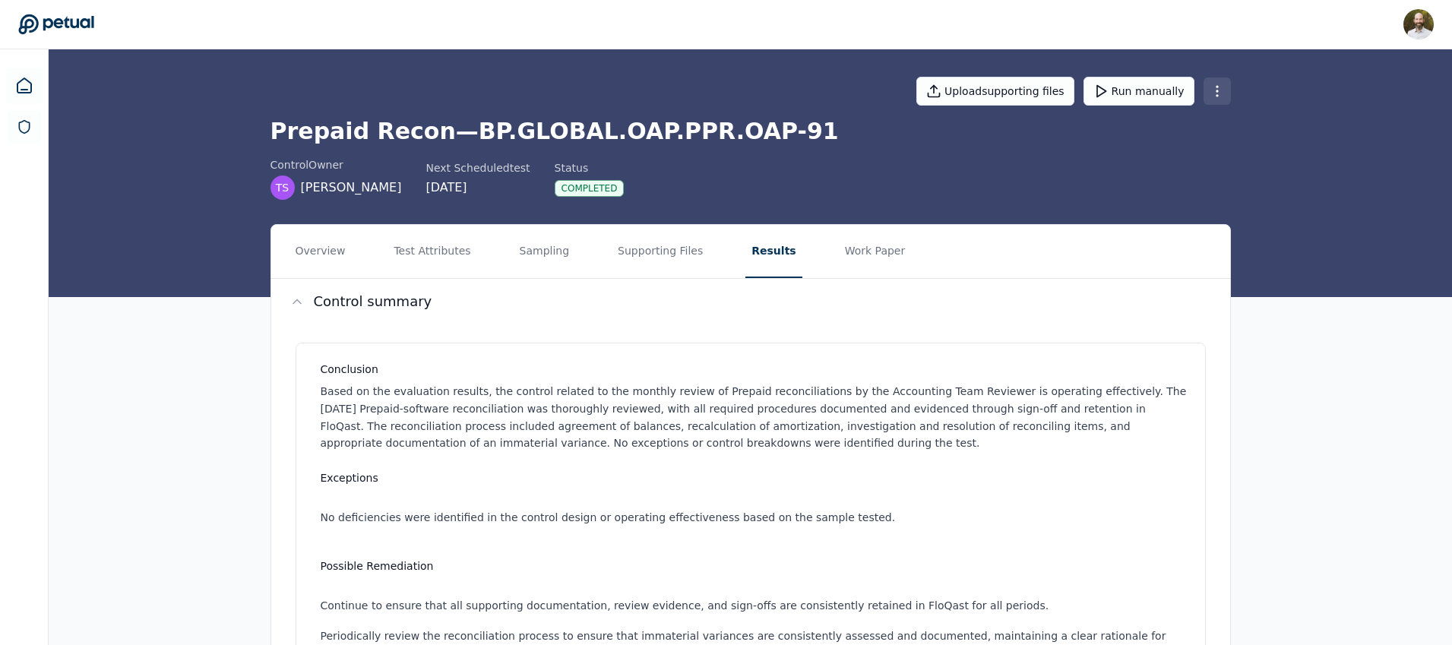
click at [1219, 90] on html "[PERSON_NAME] [PERSON_NAME][EMAIL_ADDRESS][PERSON_NAME] Sign out Upload support…" at bounding box center [726, 572] width 1452 height 1145
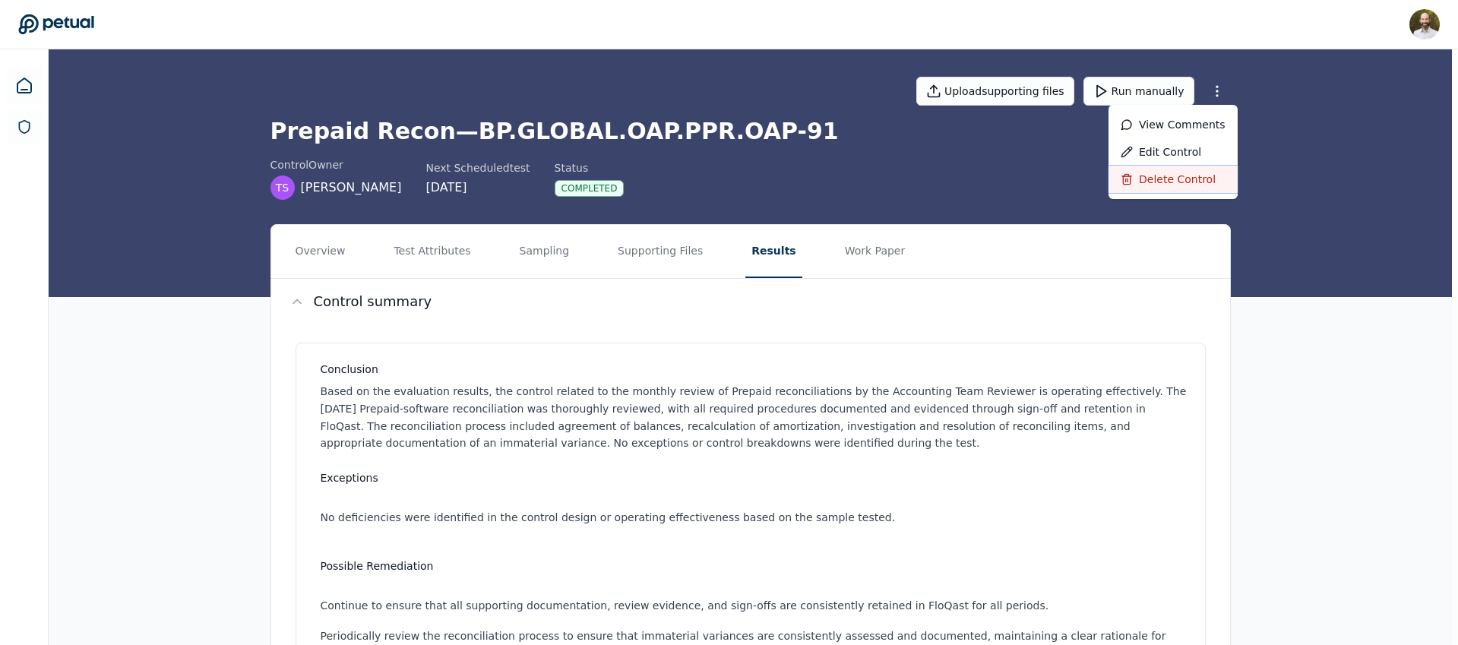
click at [1159, 181] on div "Delete control" at bounding box center [1173, 179] width 129 height 27
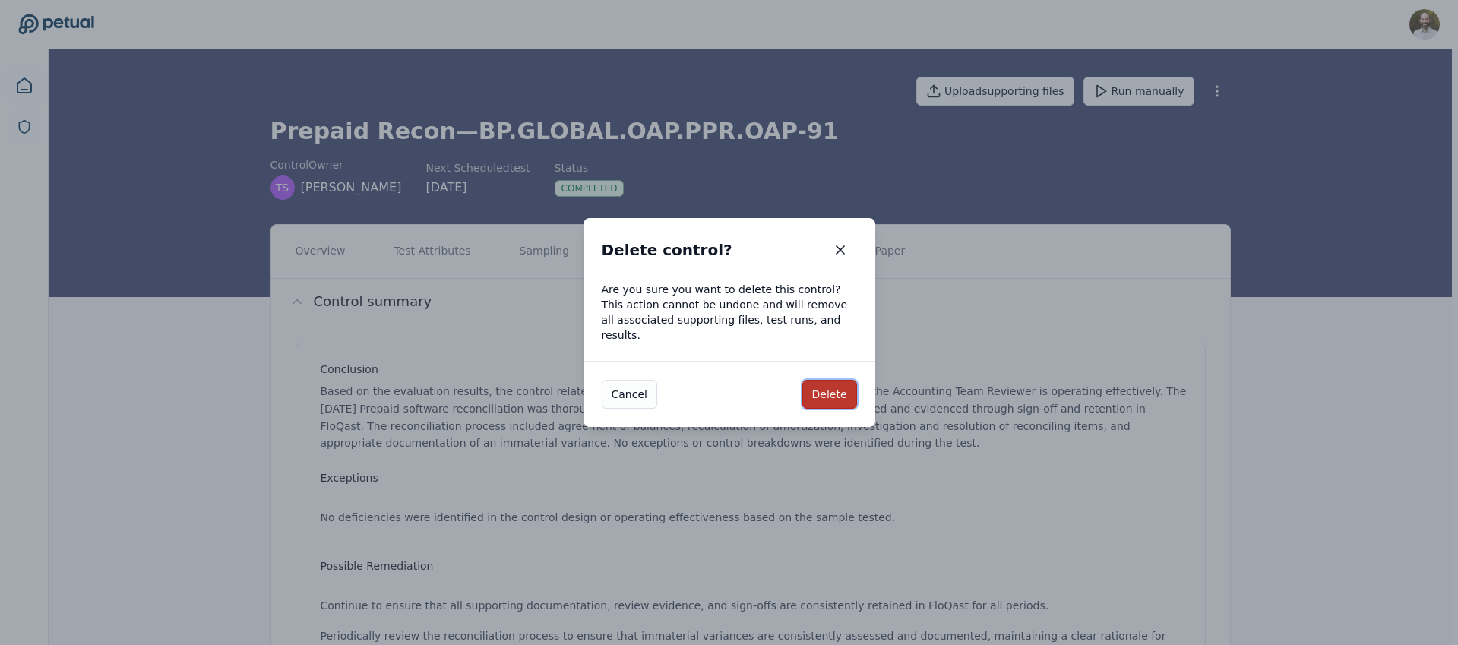
click at [834, 400] on button "Delete" at bounding box center [829, 394] width 55 height 29
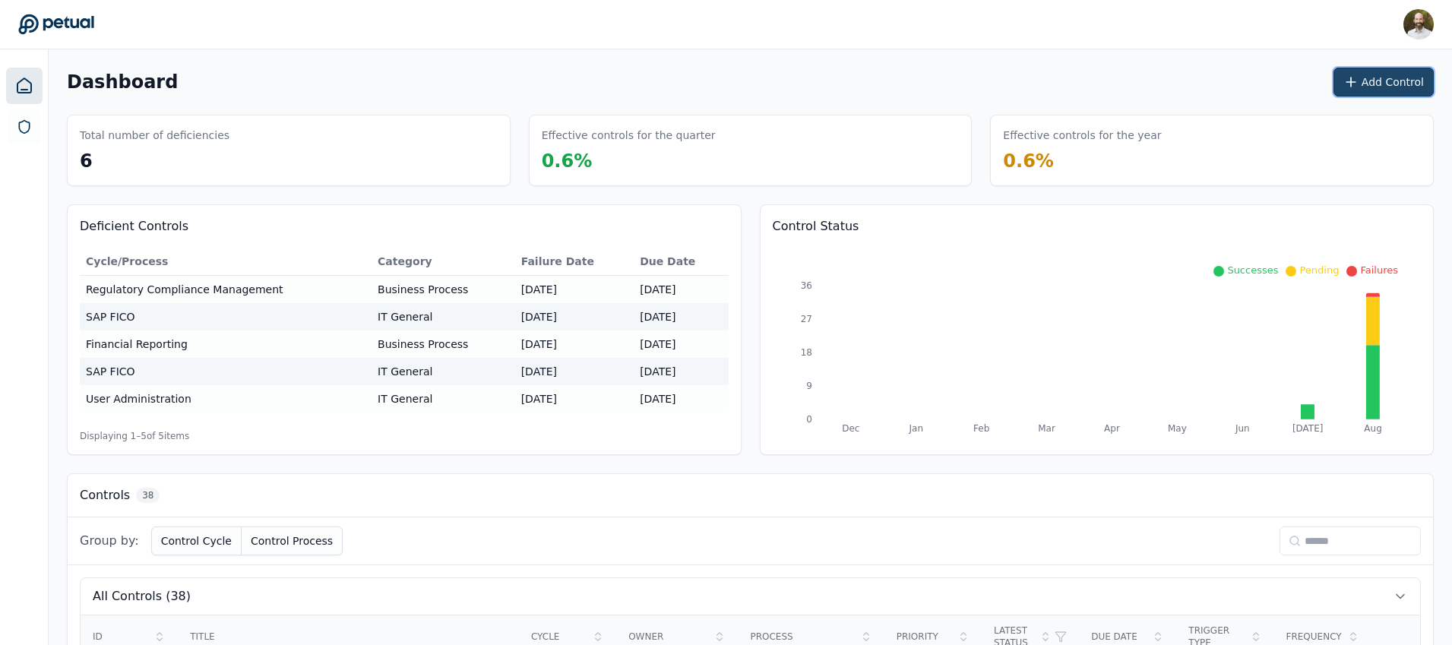
click at [1384, 84] on button "Add Control" at bounding box center [1383, 82] width 100 height 29
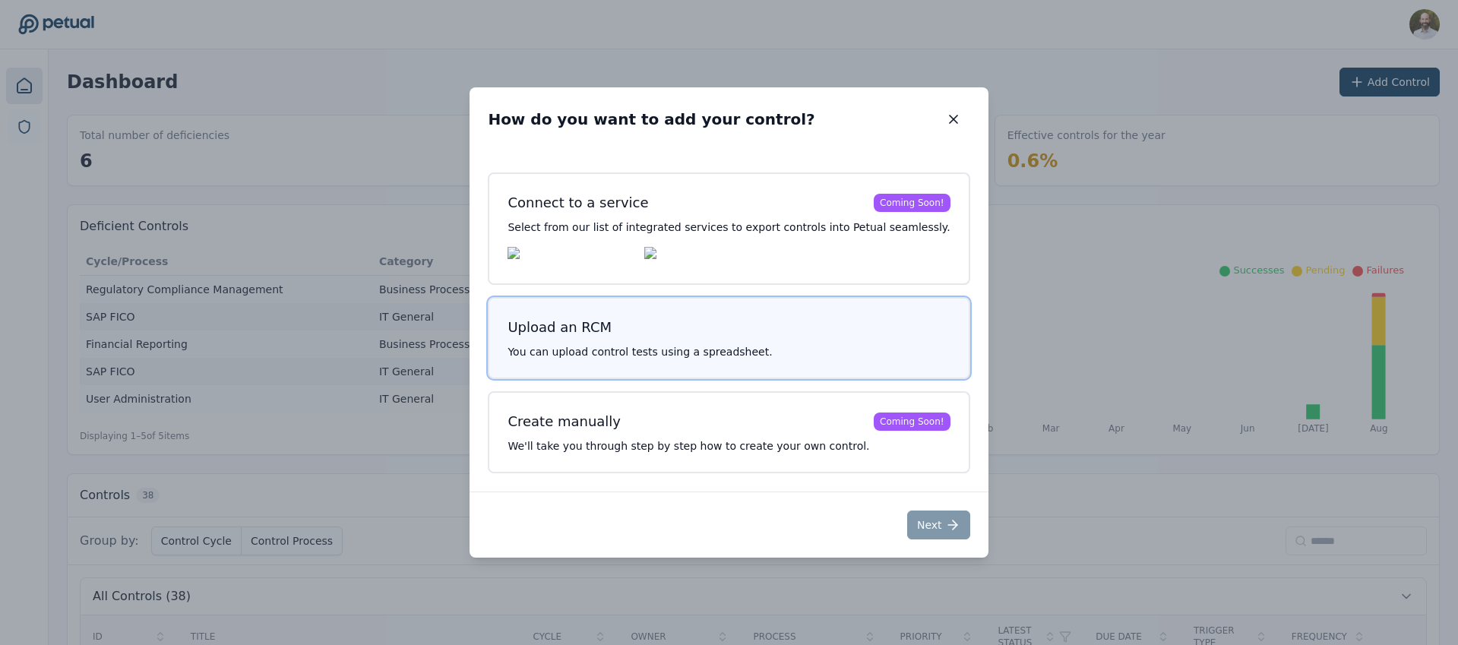
click at [688, 308] on button "Upload an RCM You can upload control tests using a spreadsheet." at bounding box center [729, 338] width 482 height 82
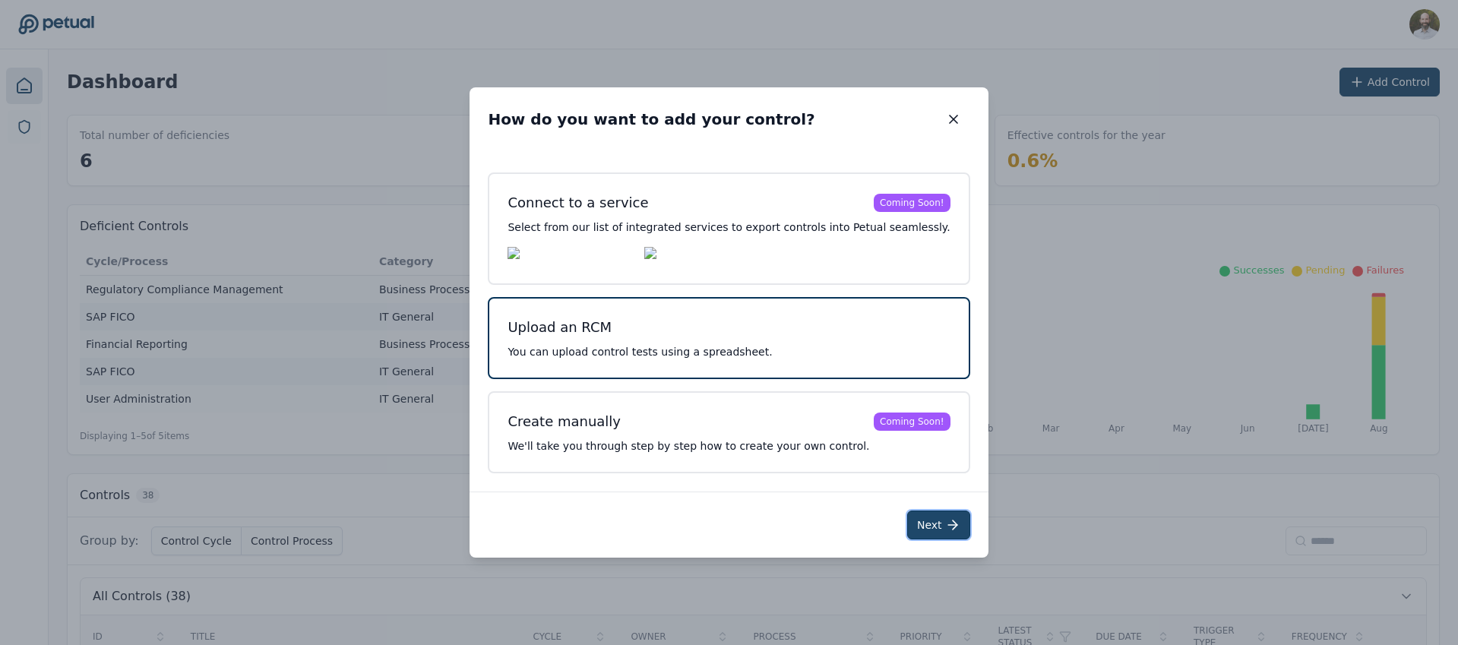
click at [924, 529] on button "Next" at bounding box center [938, 525] width 63 height 29
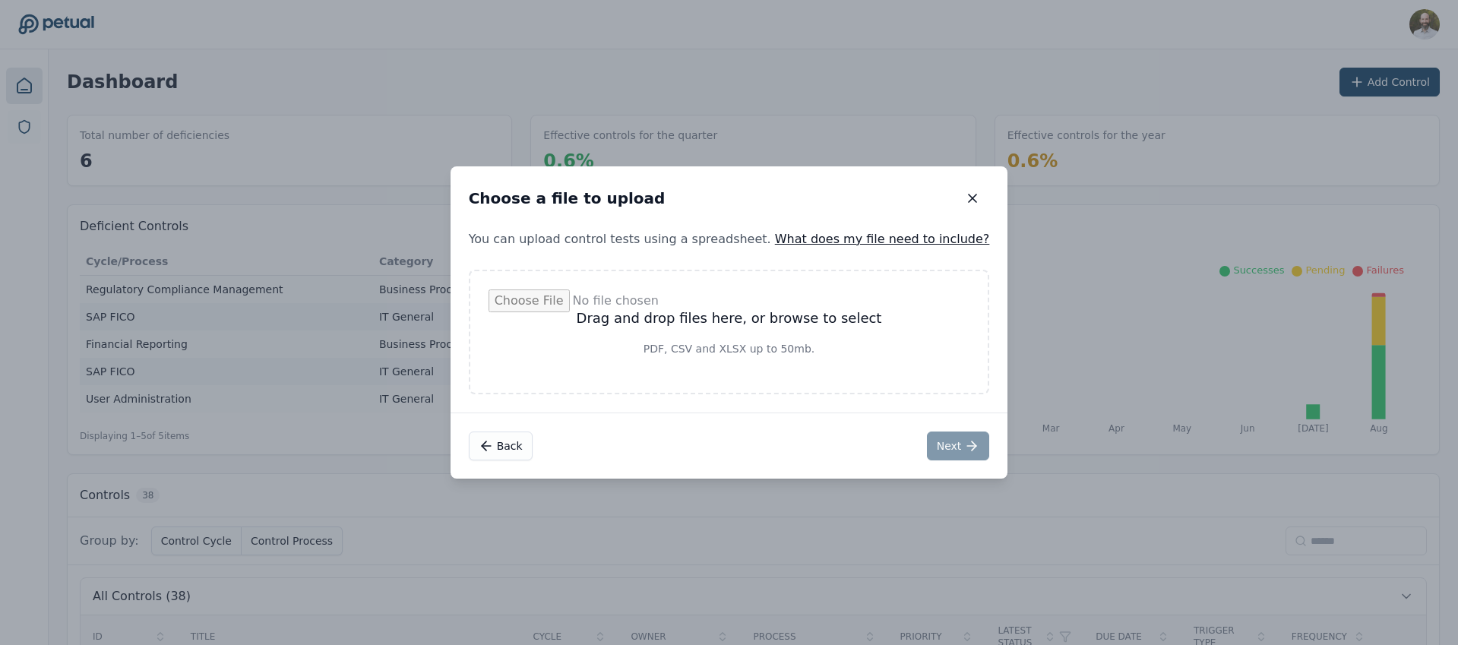
click at [730, 313] on input "file" at bounding box center [730, 331] width 482 height 85
type input "**********"
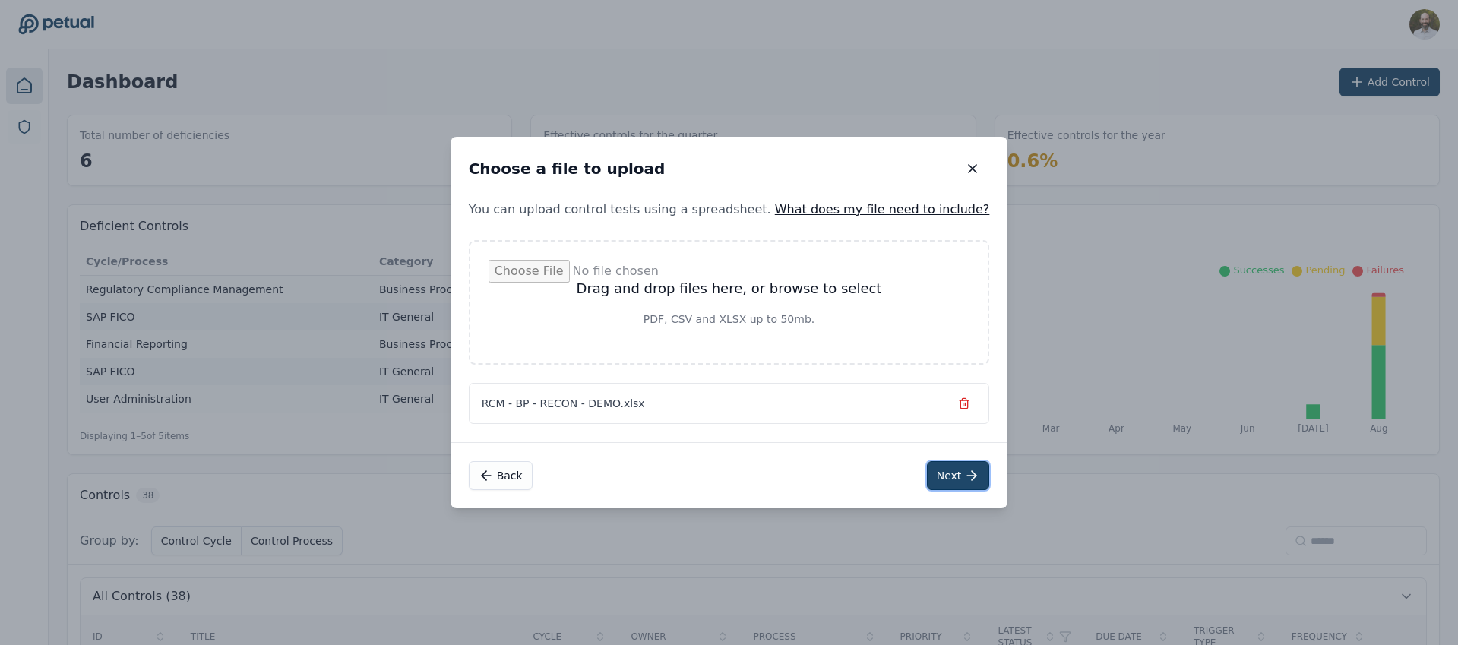
click at [964, 482] on icon at bounding box center [971, 475] width 15 height 15
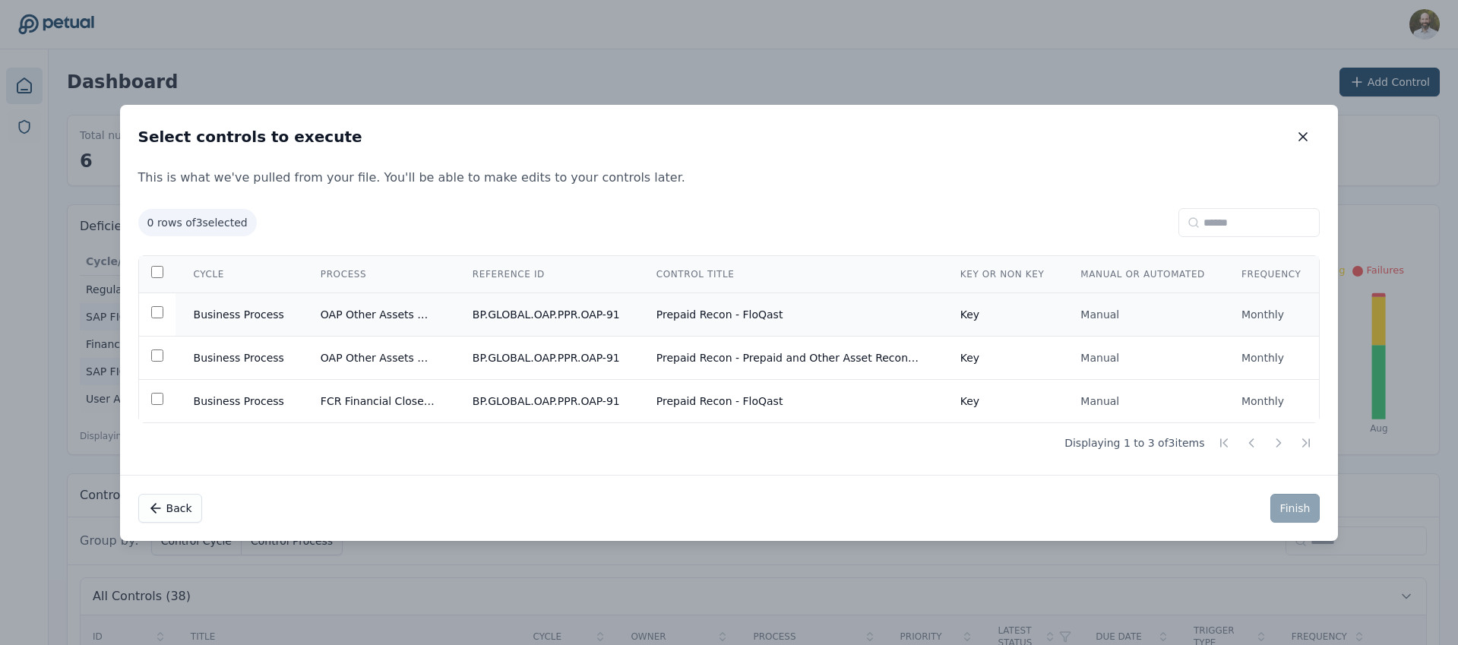
click at [789, 310] on td "Prepaid Recon - FloQast" at bounding box center [790, 314] width 304 height 43
click at [1294, 514] on button "Finish" at bounding box center [1295, 508] width 50 height 29
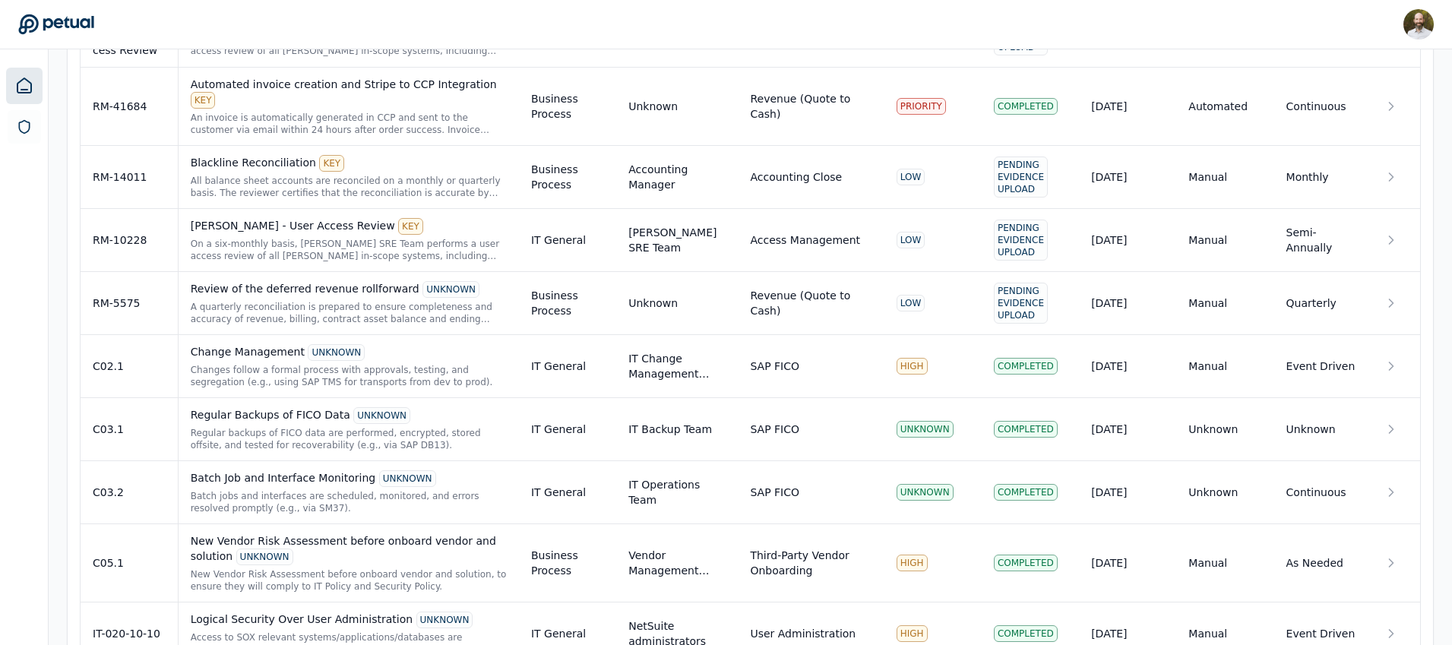
scroll to position [2538, 0]
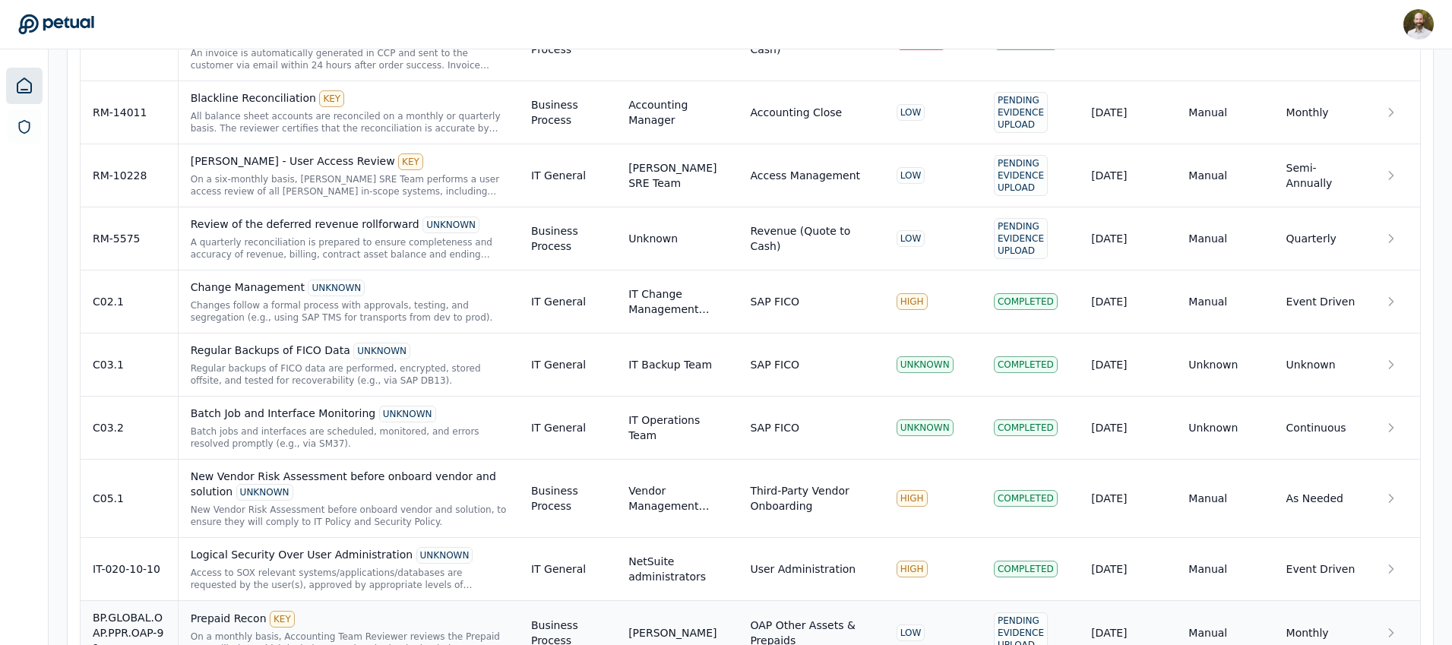
click at [469, 631] on div "On a monthly basis, Accounting Team Reviewer reviews the Prepaid reconciliation…" at bounding box center [349, 643] width 316 height 24
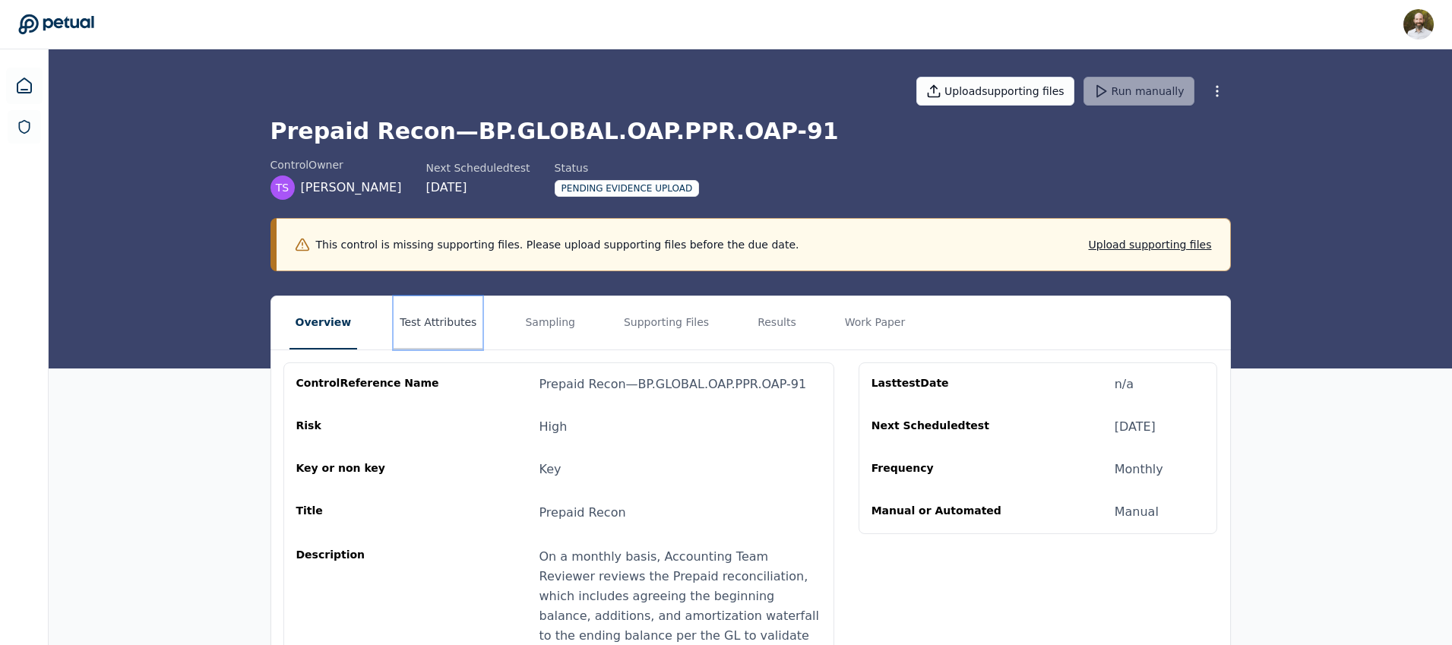
click at [446, 318] on button "Test Attributes" at bounding box center [438, 322] width 89 height 53
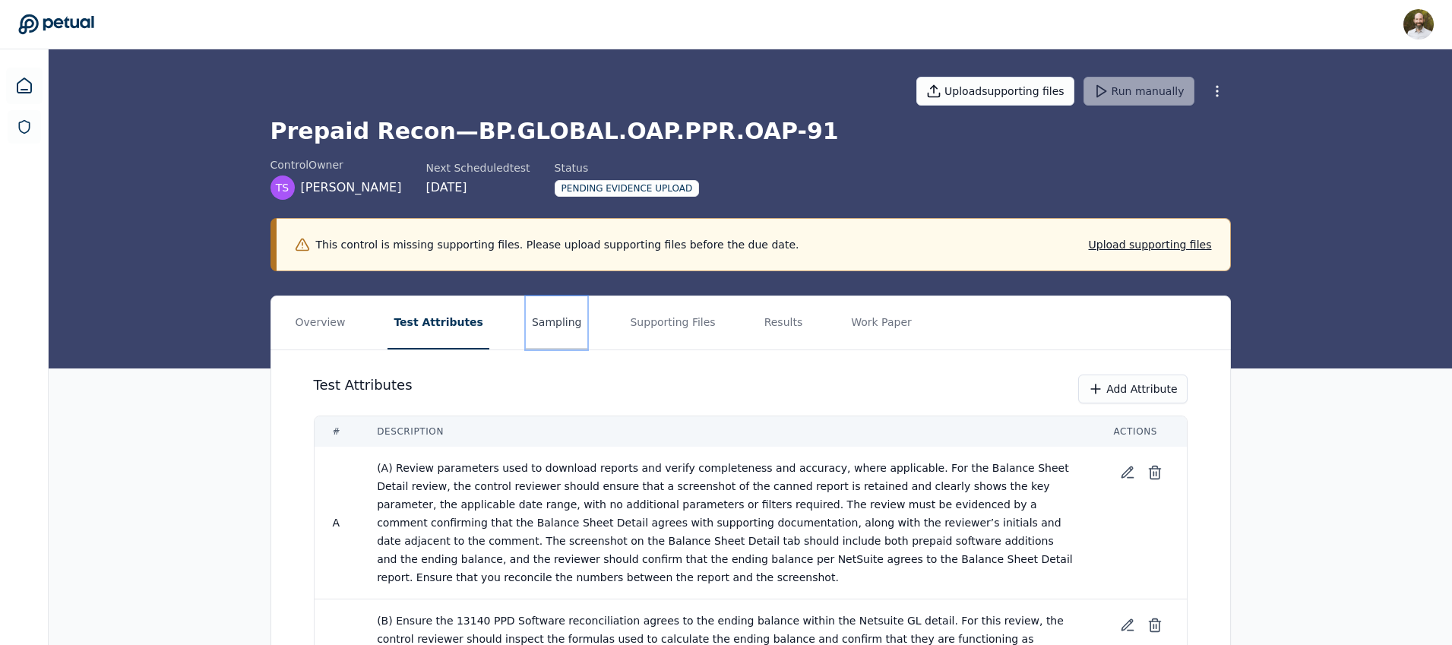
click at [539, 326] on button "Sampling" at bounding box center [557, 322] width 62 height 53
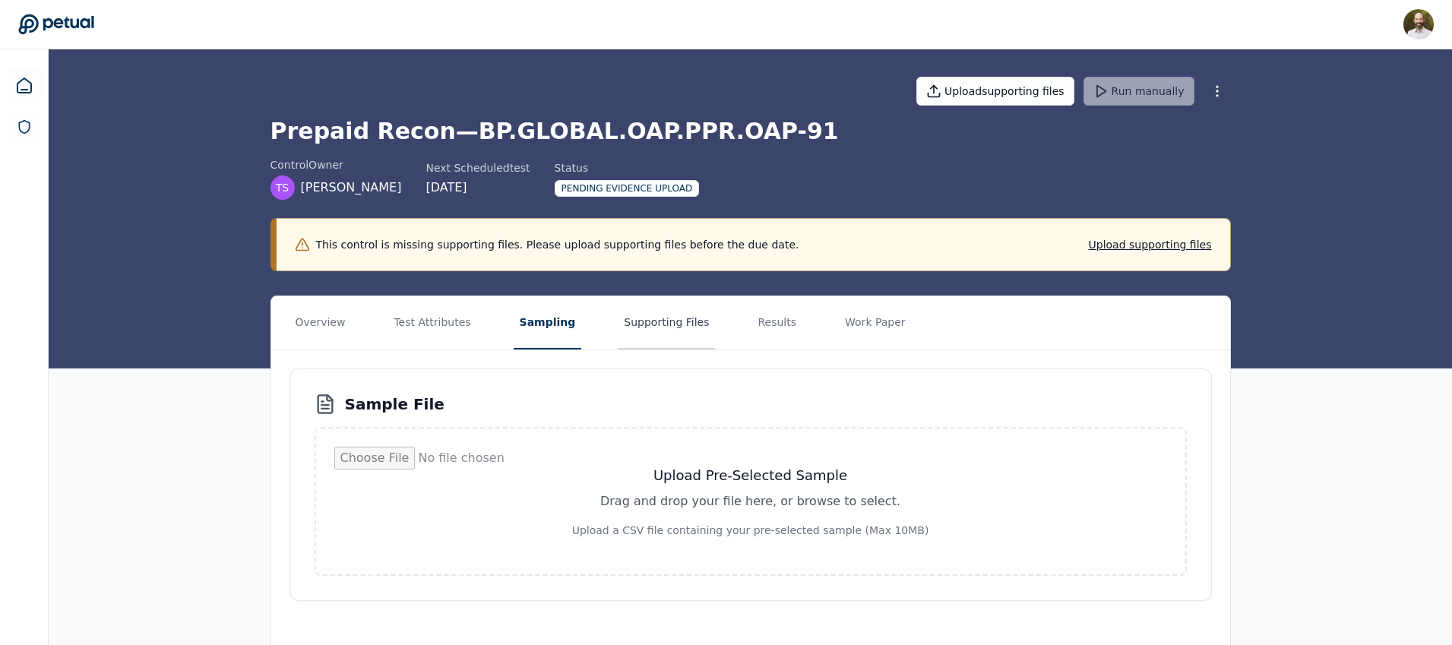
click at [654, 325] on button "Supporting Files" at bounding box center [666, 322] width 97 height 53
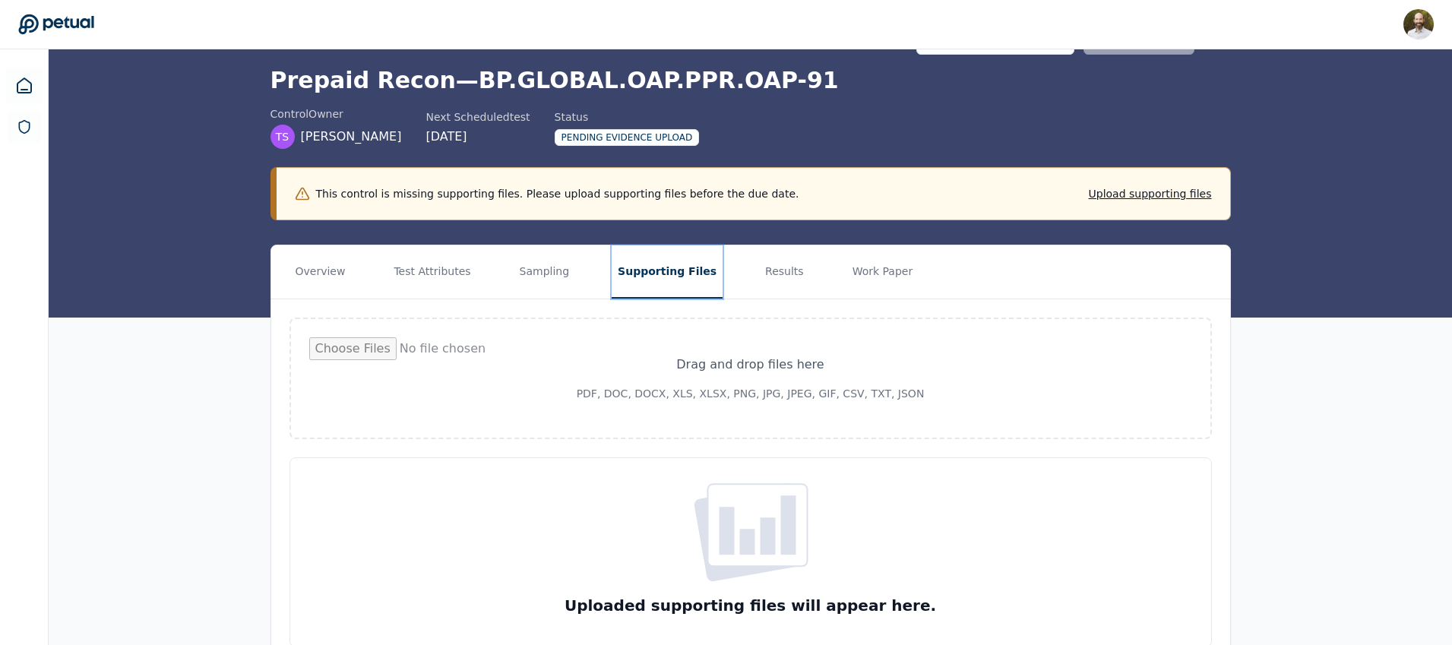
scroll to position [71, 0]
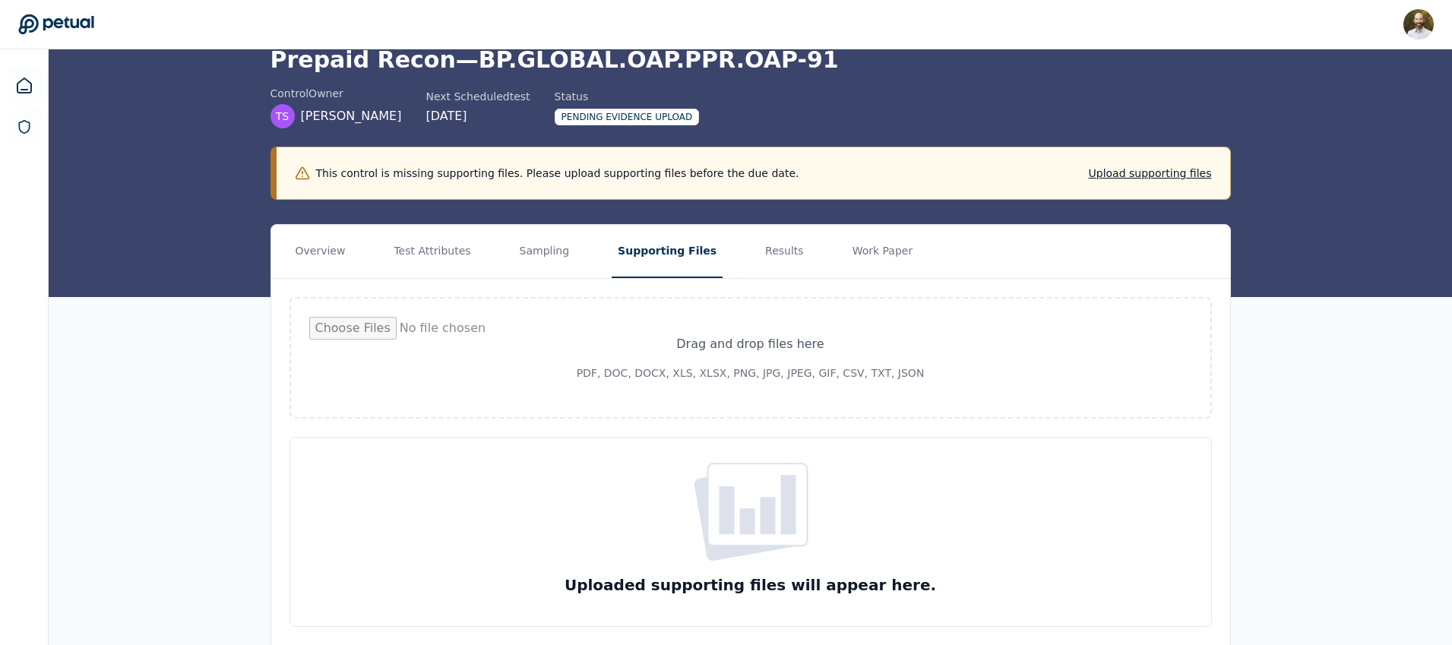
click at [742, 359] on input "file" at bounding box center [750, 358] width 883 height 82
type input "**********"
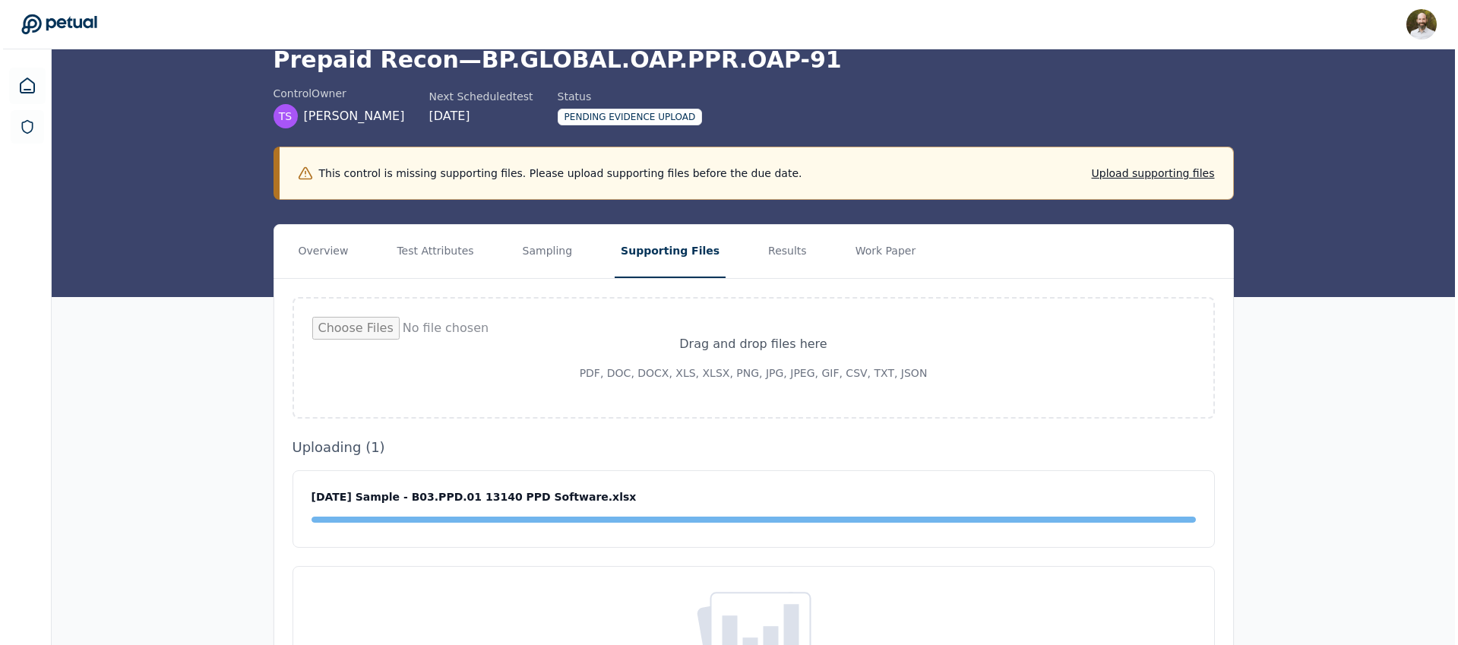
scroll to position [0, 0]
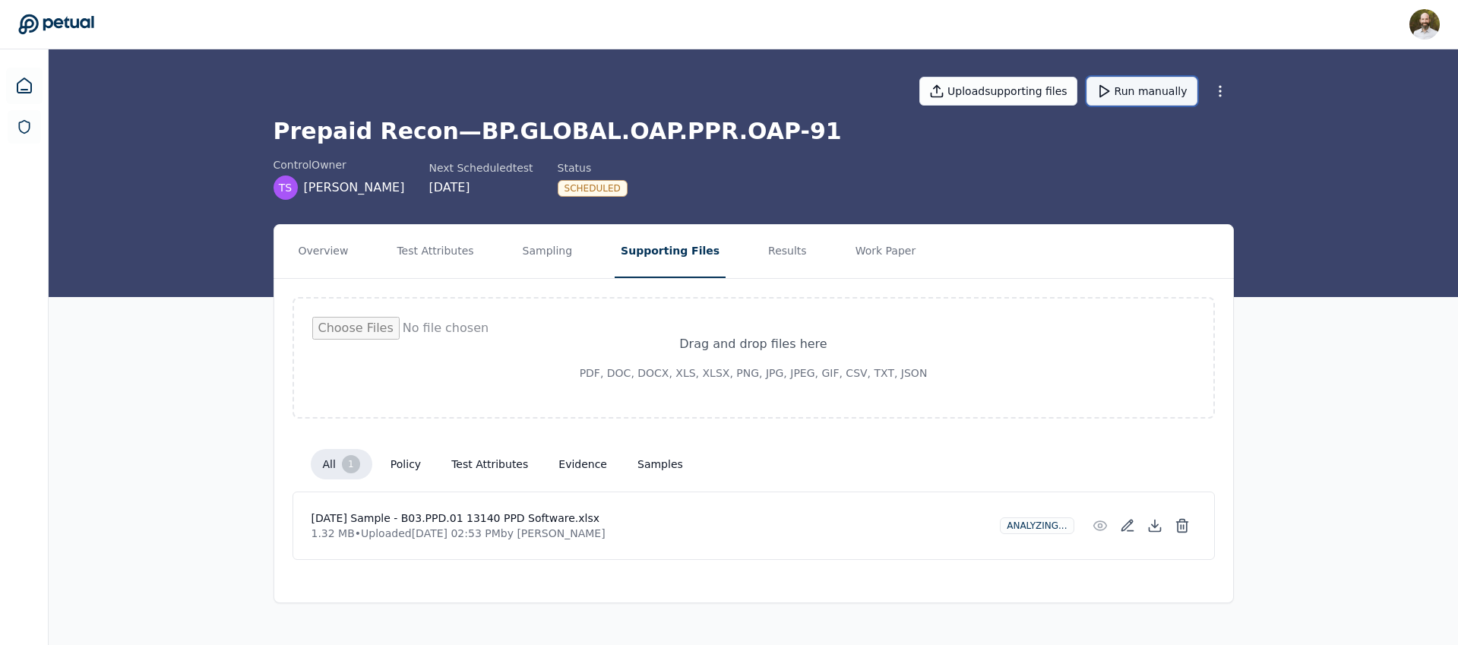
click at [1133, 90] on button "Run manually" at bounding box center [1142, 91] width 111 height 29
